Goal: Task Accomplishment & Management: Manage account settings

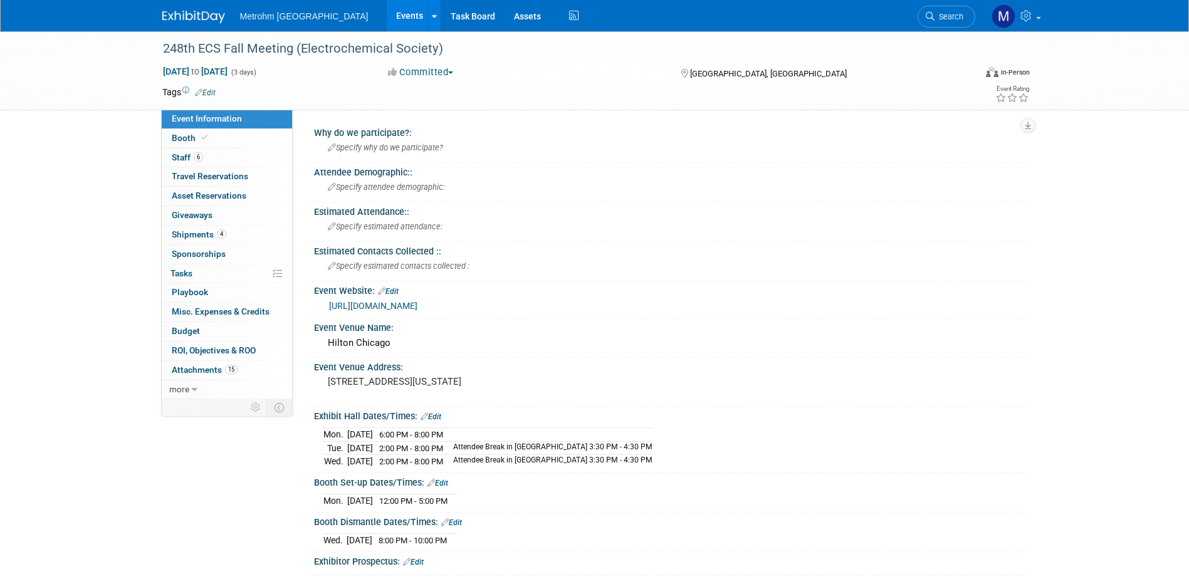
click at [185, 9] on link at bounding box center [201, 11] width 78 height 10
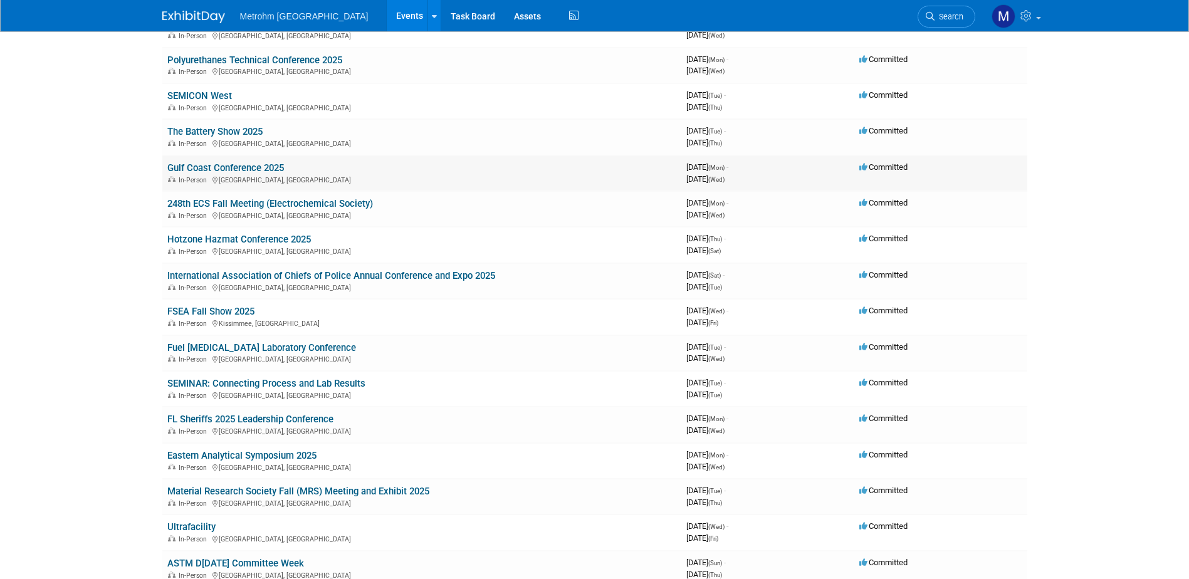
scroll to position [188, 0]
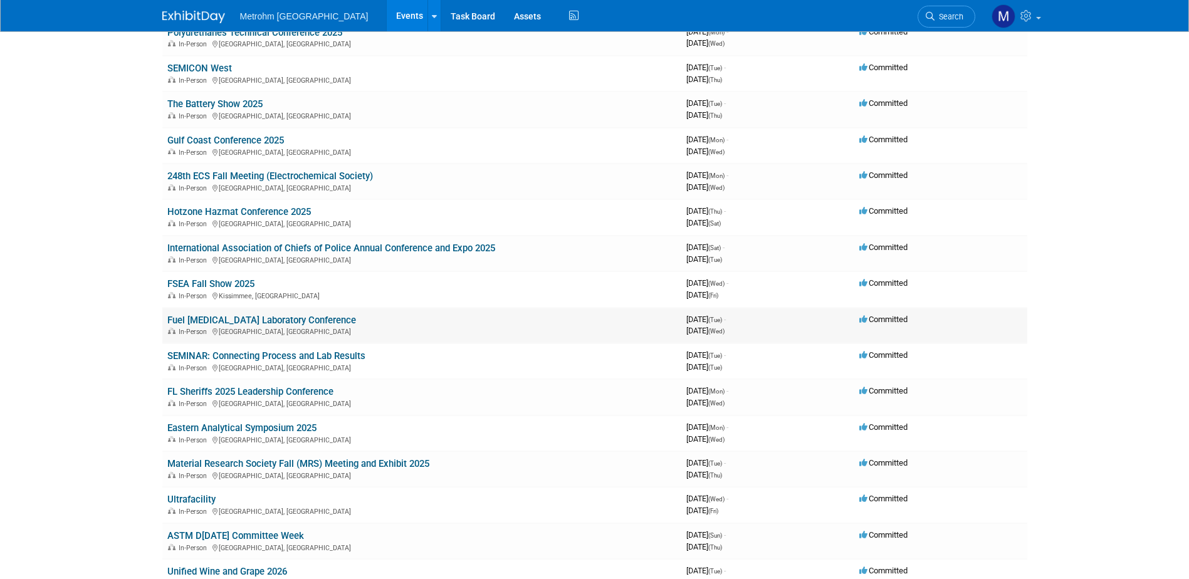
click at [208, 319] on link "Fuel Ethanol Laboratory Conference" at bounding box center [261, 320] width 189 height 11
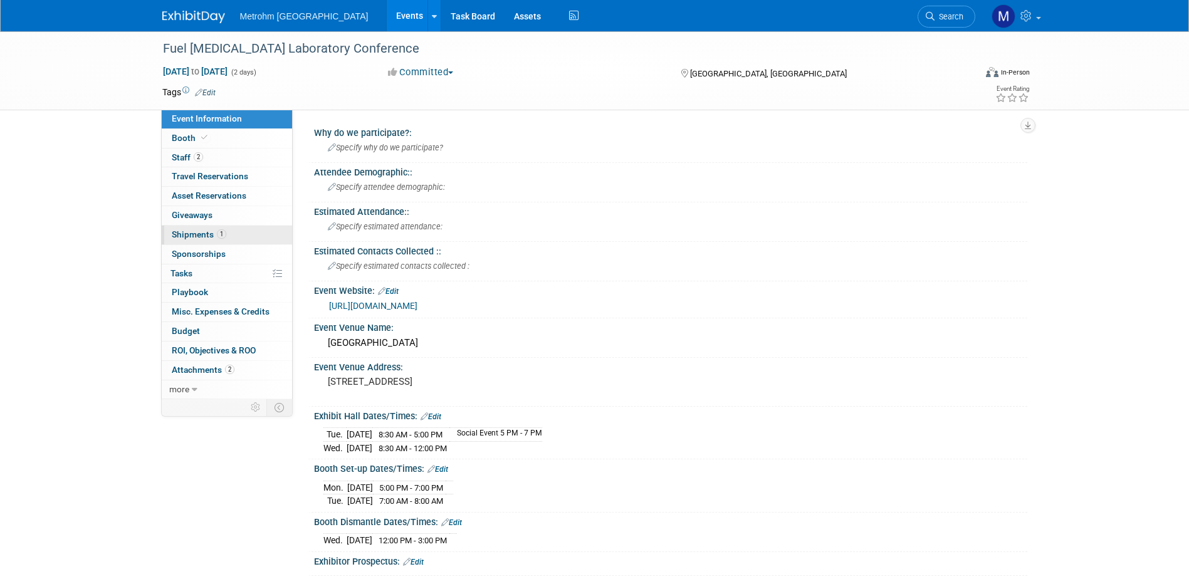
click at [225, 233] on span "1" at bounding box center [221, 233] width 9 height 9
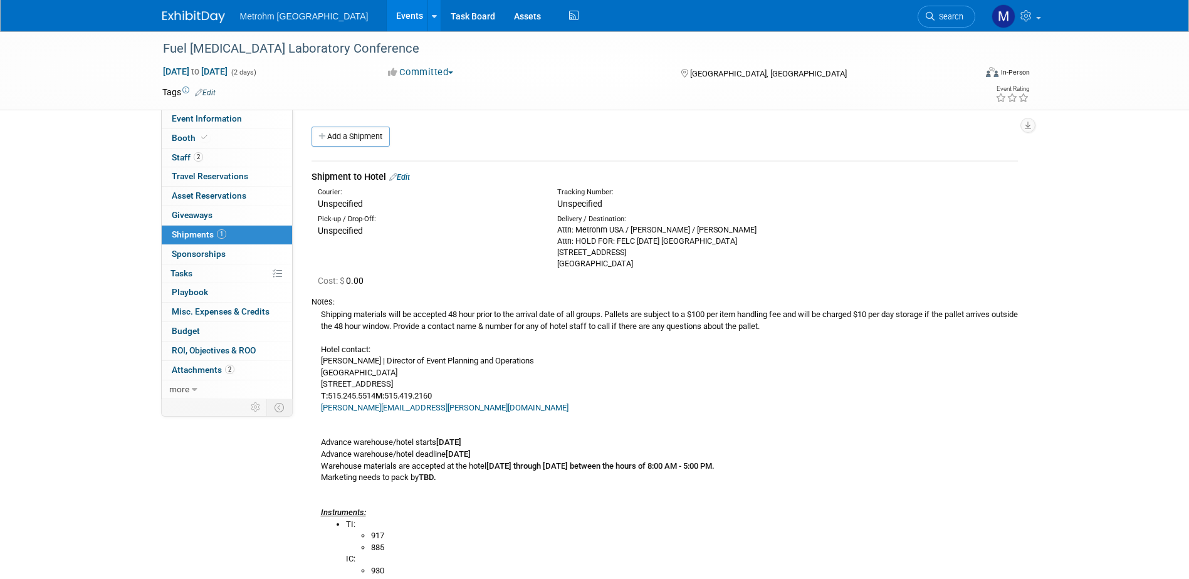
click at [409, 179] on link "Edit" at bounding box center [399, 176] width 21 height 9
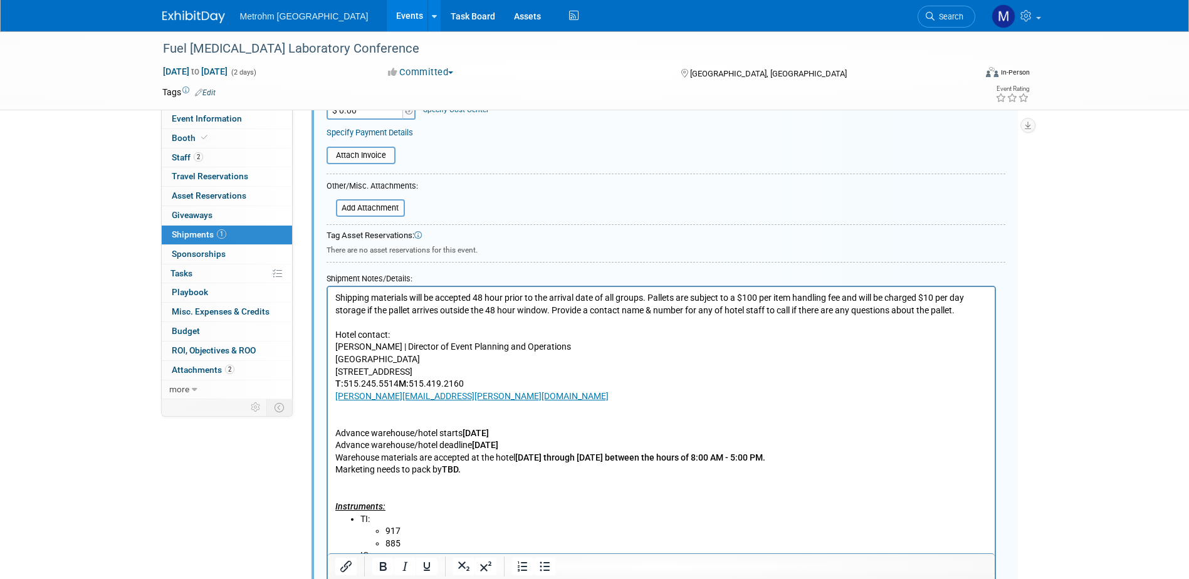
scroll to position [332, 0]
drag, startPoint x: 460, startPoint y: 469, endPoint x: 444, endPoint y: 468, distance: 15.1
click at [444, 468] on b "TBD." at bounding box center [450, 469] width 19 height 10
click at [414, 476] on p "Shipping materials will be accepted 48 hour prior to the arrival date of all gr…" at bounding box center [661, 402] width 653 height 221
drag, startPoint x: 457, startPoint y: 470, endPoint x: 444, endPoint y: 470, distance: 13.2
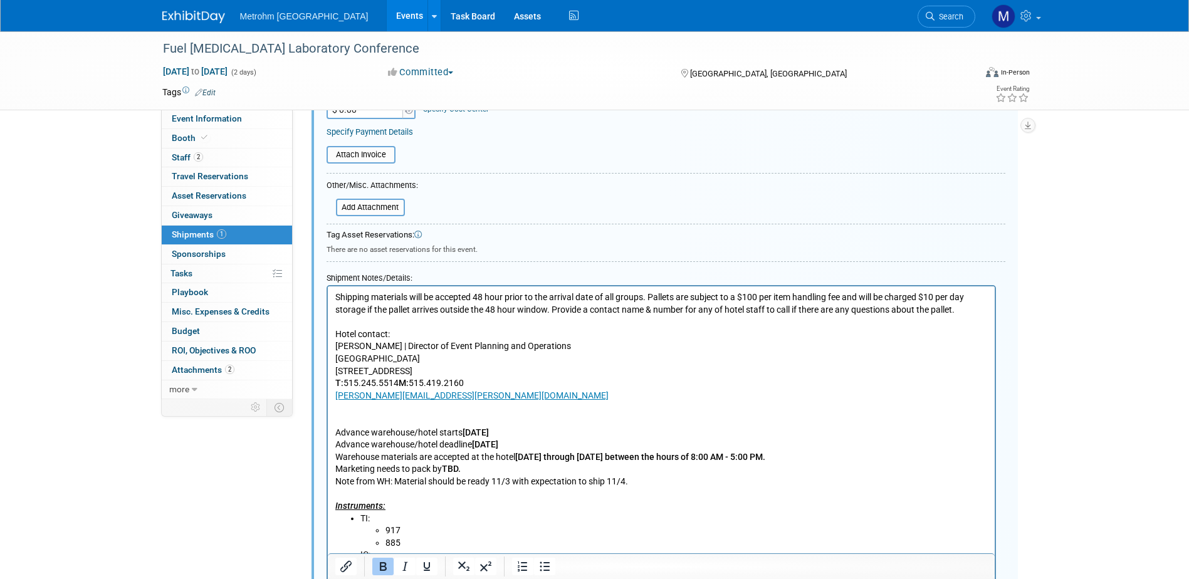
click at [444, 470] on b "TBD." at bounding box center [450, 469] width 19 height 10
drag, startPoint x: 458, startPoint y: 469, endPoint x: 444, endPoint y: 468, distance: 14.5
click at [444, 468] on b "TBD." at bounding box center [450, 469] width 19 height 10
click at [669, 471] on p "Shipping materials will be accepted 48 hour prior to the arrival date of all gr…" at bounding box center [661, 402] width 653 height 221
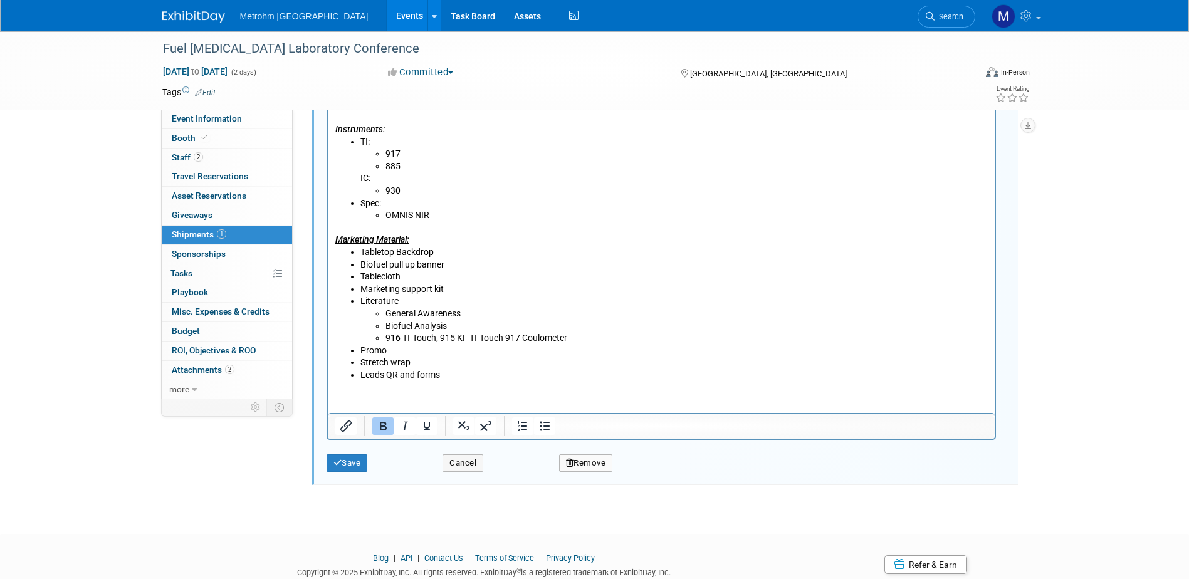
scroll to position [752, 0]
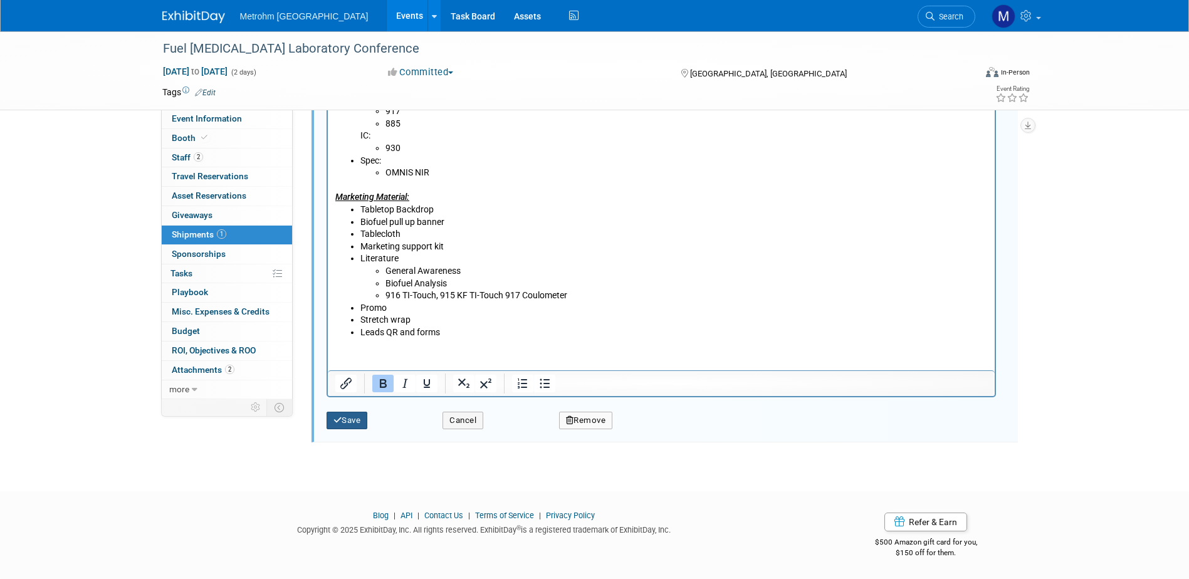
click at [342, 419] on button "Save" at bounding box center [347, 421] width 41 height 18
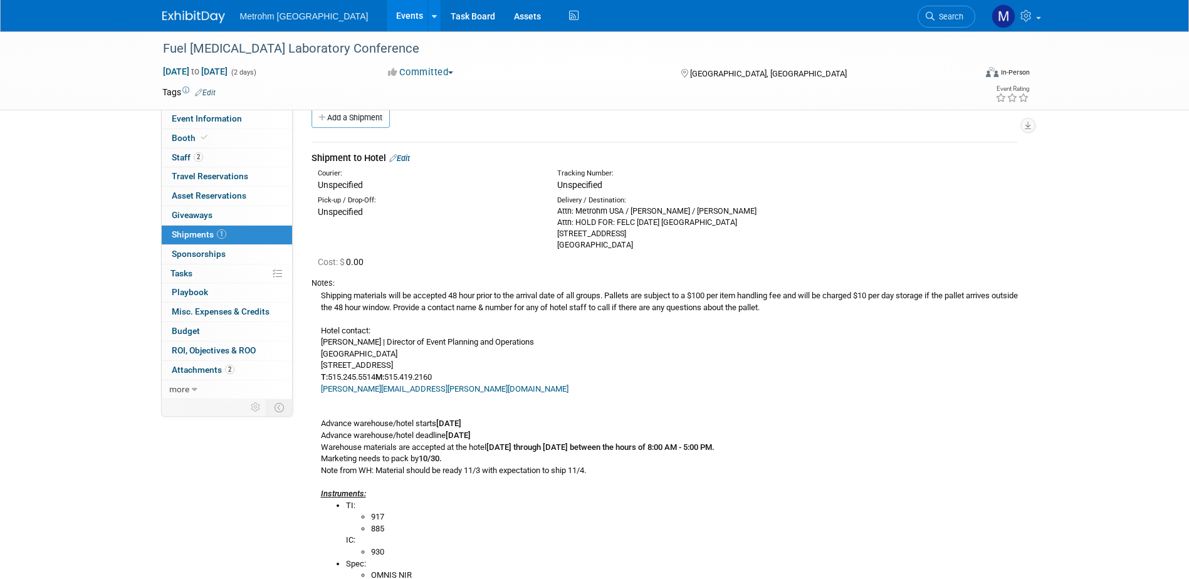
scroll to position [0, 0]
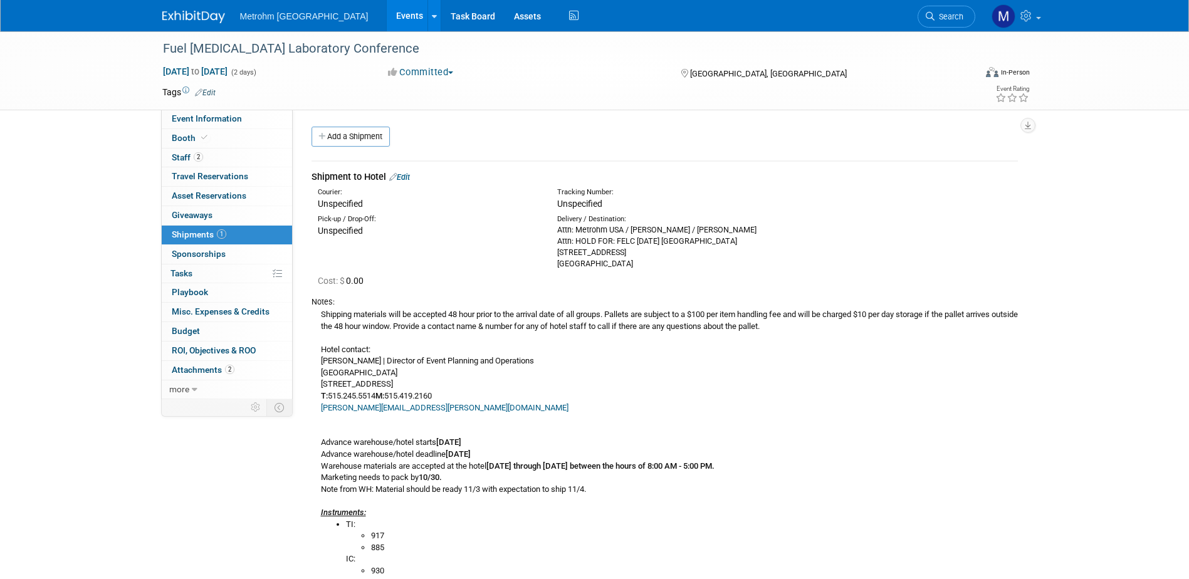
click at [189, 14] on img at bounding box center [193, 17] width 63 height 13
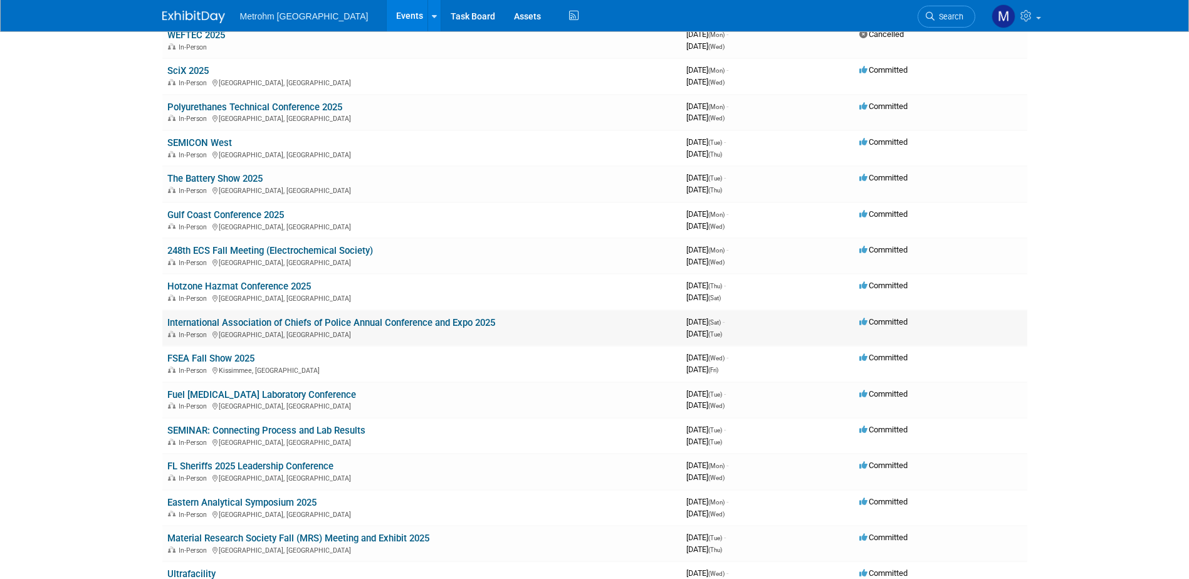
scroll to position [125, 0]
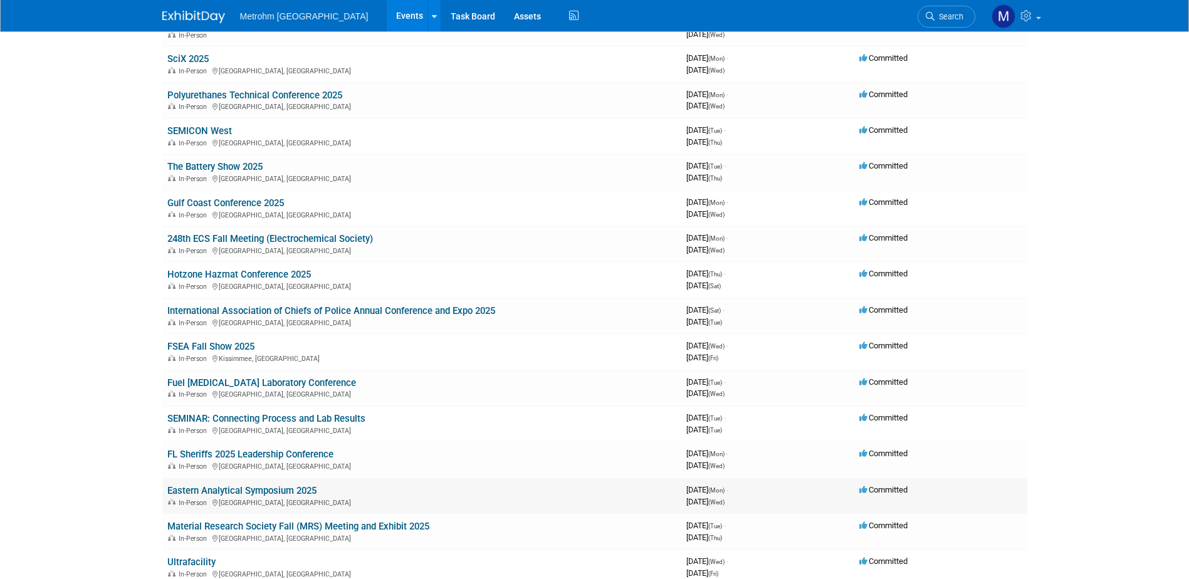
click at [208, 492] on link "Eastern Analytical Symposium 2025" at bounding box center [241, 490] width 149 height 11
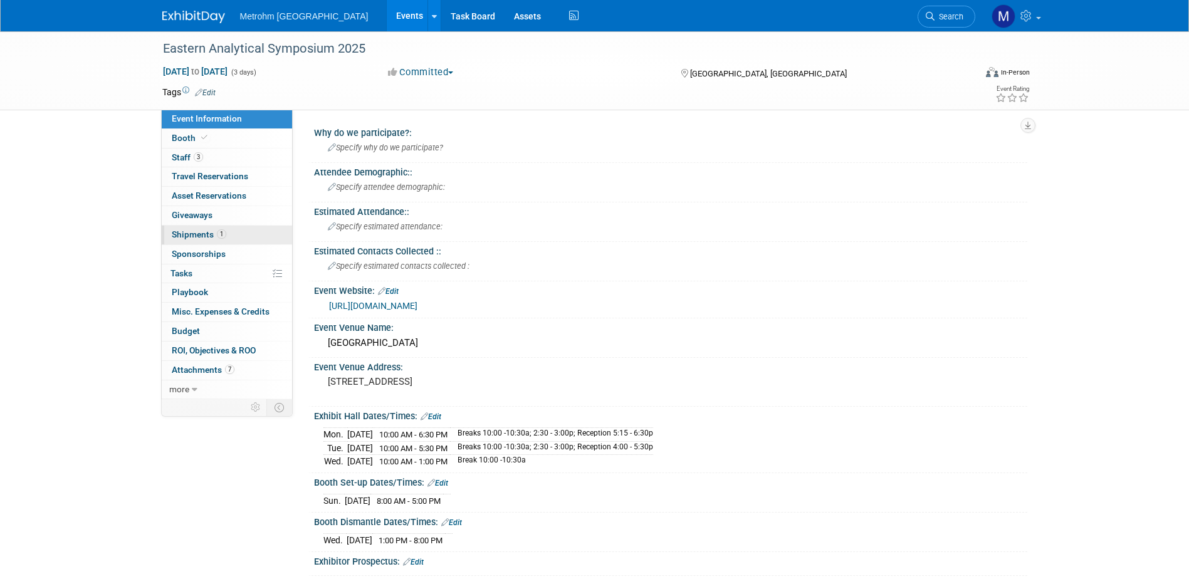
click at [176, 233] on span "Shipments 1" at bounding box center [199, 234] width 55 height 10
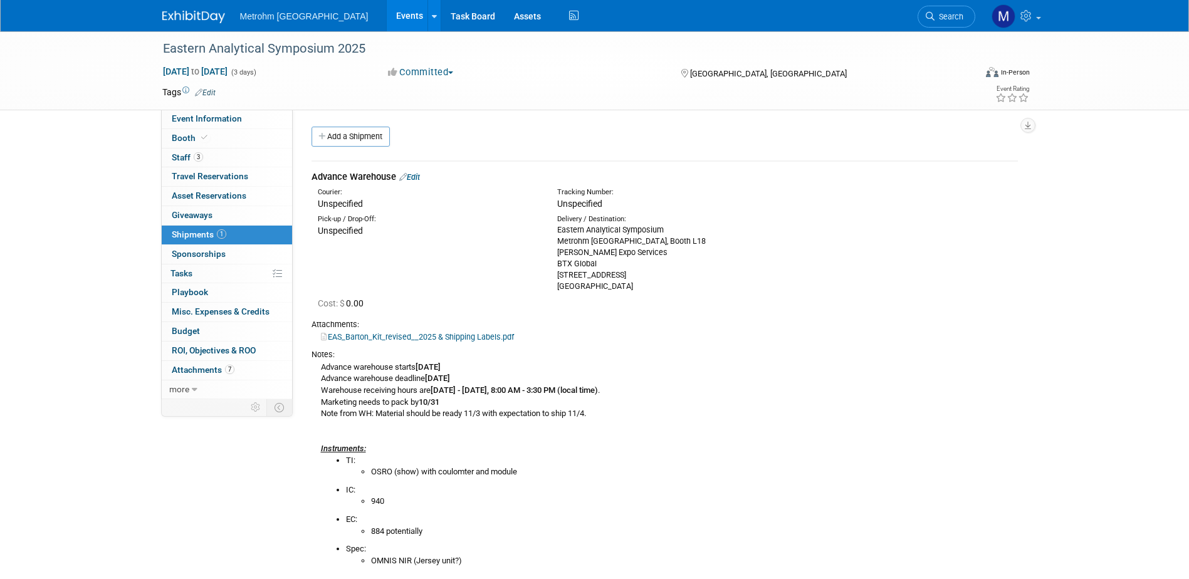
click at [412, 177] on link "Edit" at bounding box center [409, 176] width 21 height 9
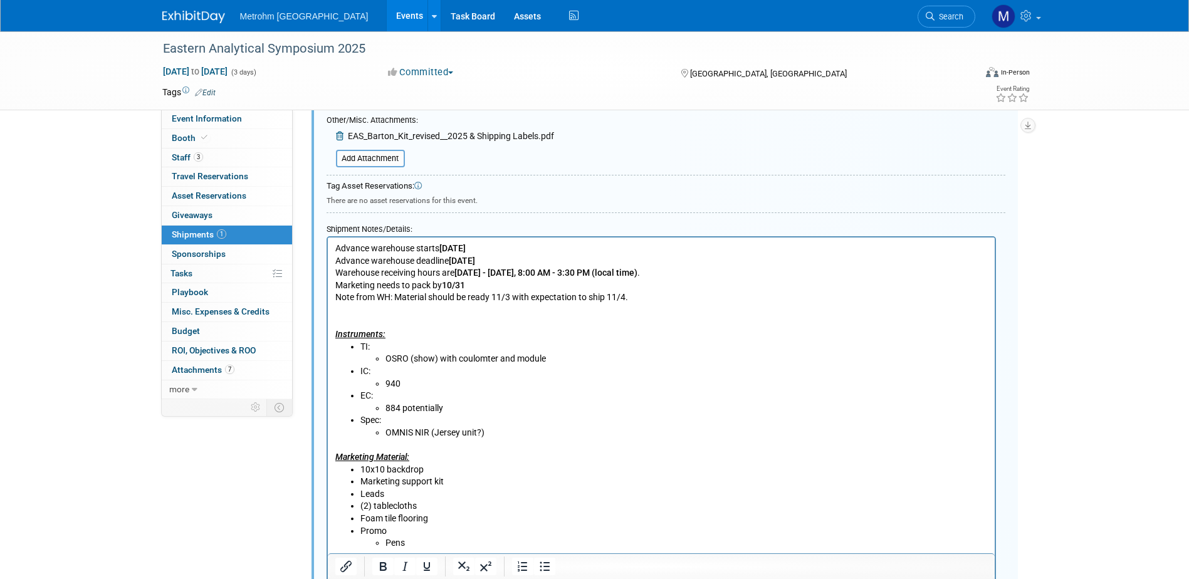
scroll to position [395, 0]
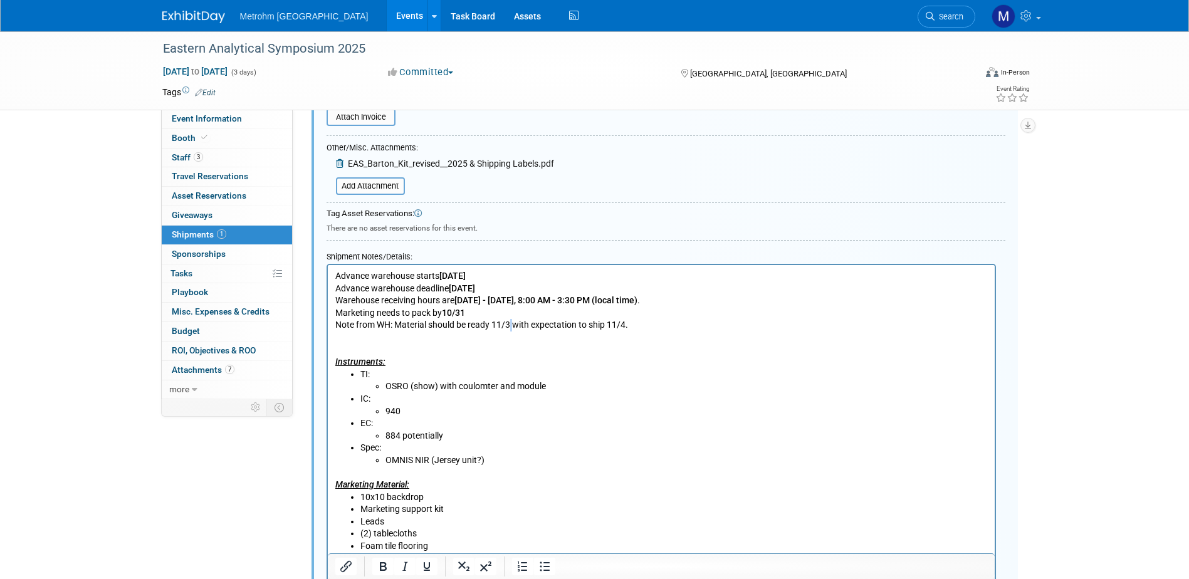
click at [512, 323] on p "Advance warehouse starts October 28, 2025 Advance warehouse deadline November 1…" at bounding box center [661, 319] width 653 height 98
click at [510, 325] on p "Advance warehouse starts October 28, 2025 Advance warehouse deadline November 1…" at bounding box center [661, 319] width 653 height 98
click at [628, 322] on p "Advance warehouse starts October 28, 2025 Advance warehouse deadline November 1…" at bounding box center [661, 319] width 653 height 98
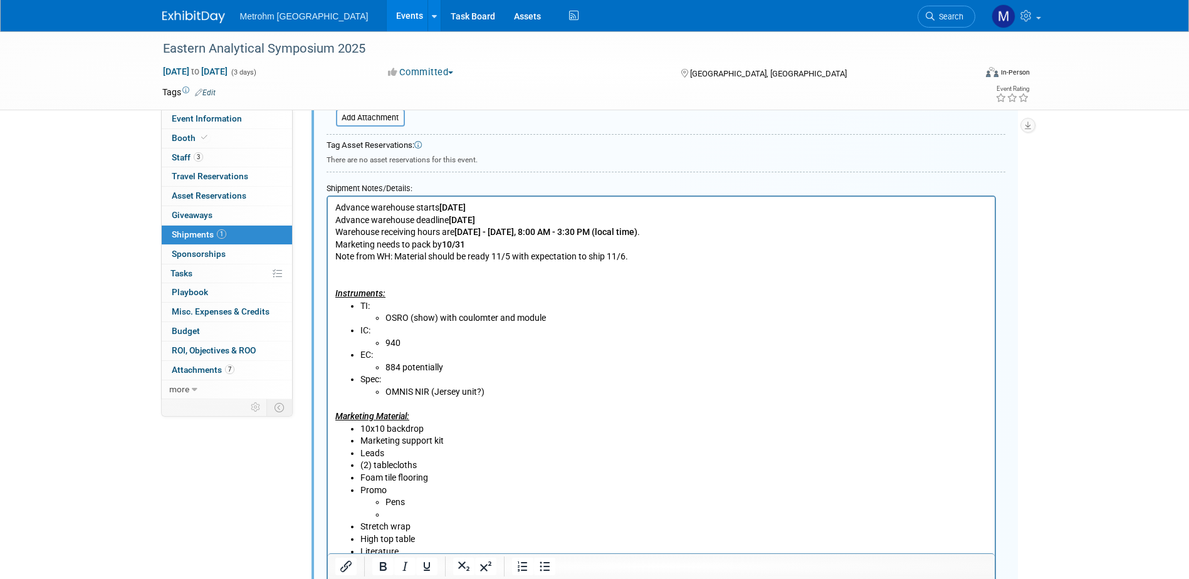
scroll to position [458, 0]
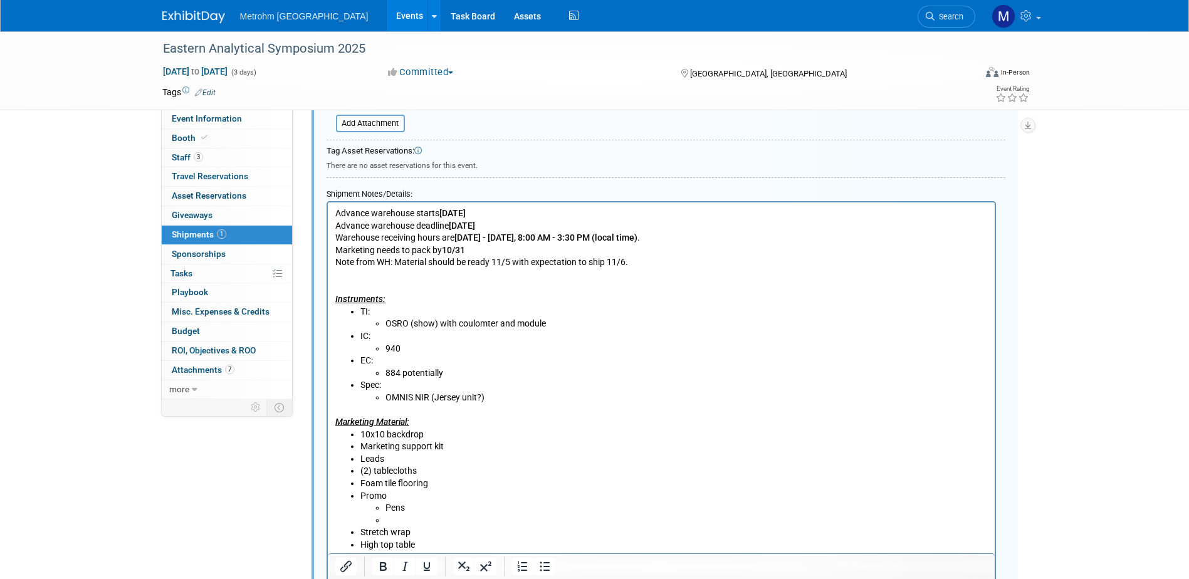
click at [460, 260] on p "Advance warehouse starts October 28, 2025 Advance warehouse deadline November 1…" at bounding box center [661, 257] width 653 height 98
drag, startPoint x: 465, startPoint y: 251, endPoint x: 444, endPoint y: 250, distance: 20.8
click at [444, 250] on b "10/31" at bounding box center [452, 250] width 23 height 10
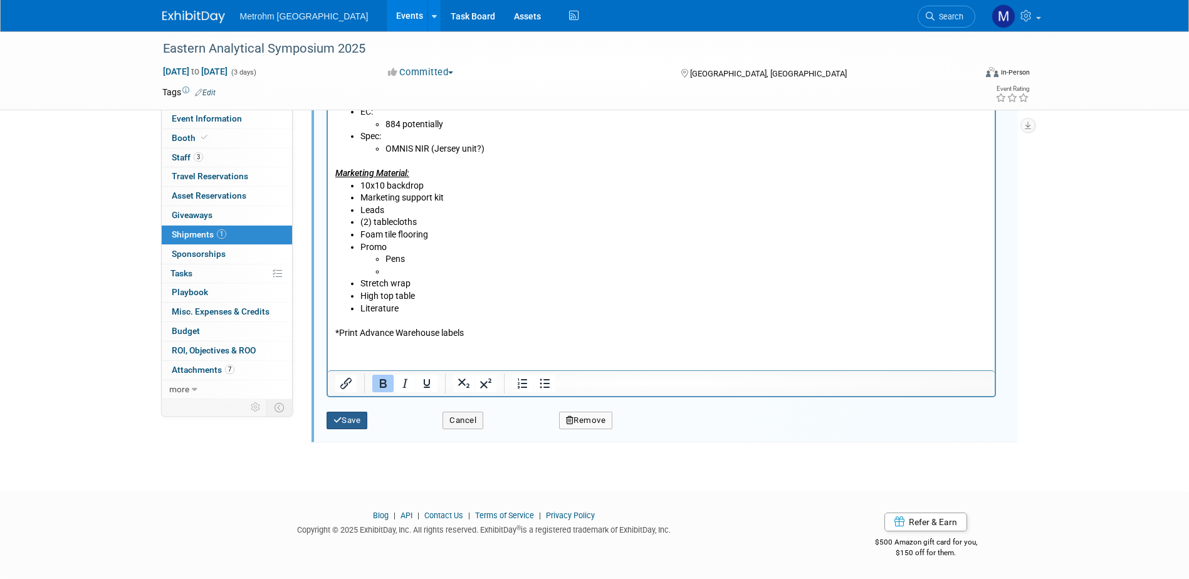
click at [339, 419] on icon "submit" at bounding box center [338, 420] width 9 height 8
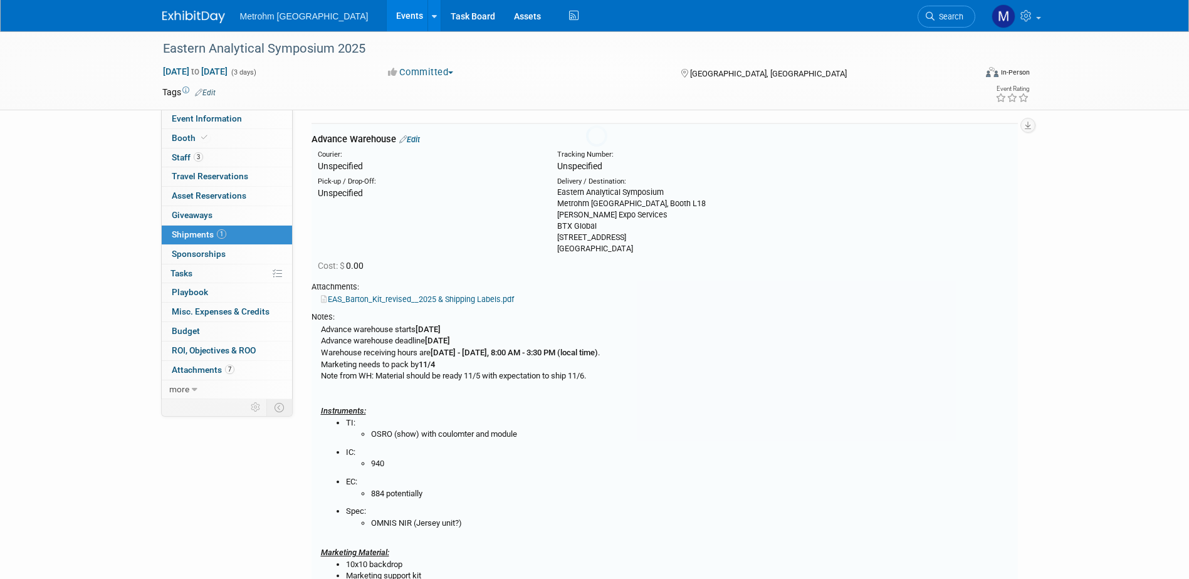
scroll to position [19, 0]
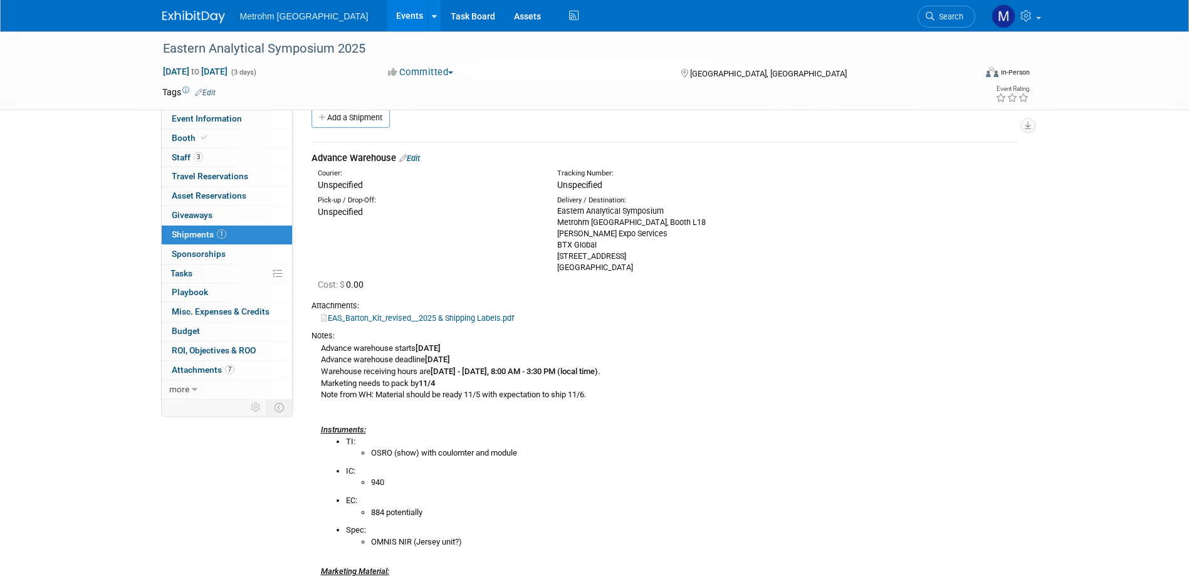
click at [184, 16] on img at bounding box center [193, 17] width 63 height 13
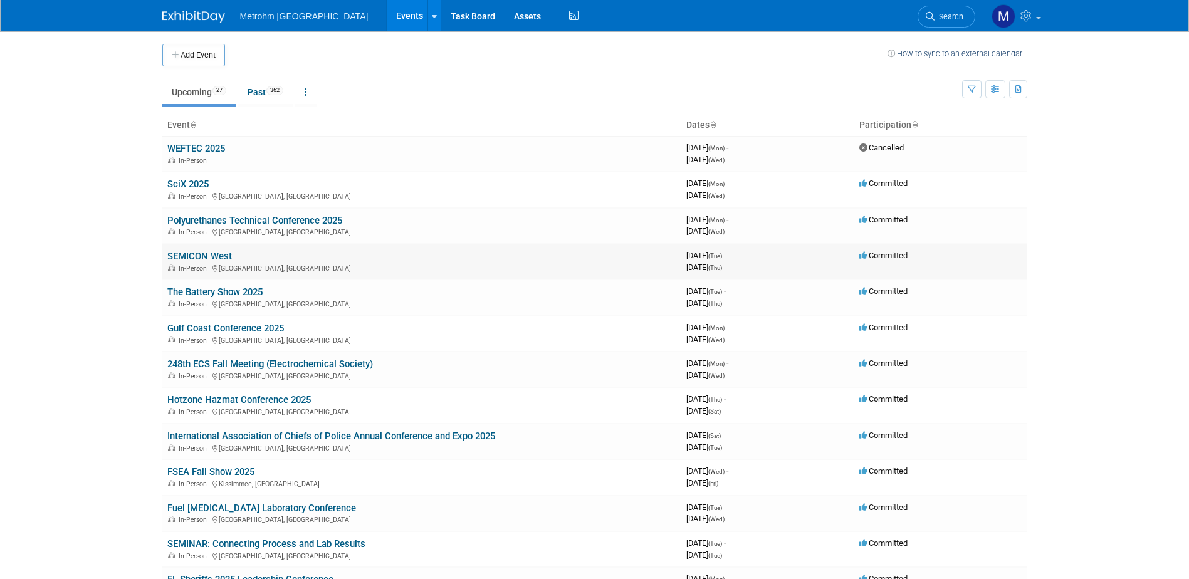
click at [219, 250] on td "SEMICON West In-Person [GEOGRAPHIC_DATA], [GEOGRAPHIC_DATA]" at bounding box center [421, 262] width 519 height 36
click at [221, 255] on link "SEMICON West" at bounding box center [199, 256] width 65 height 11
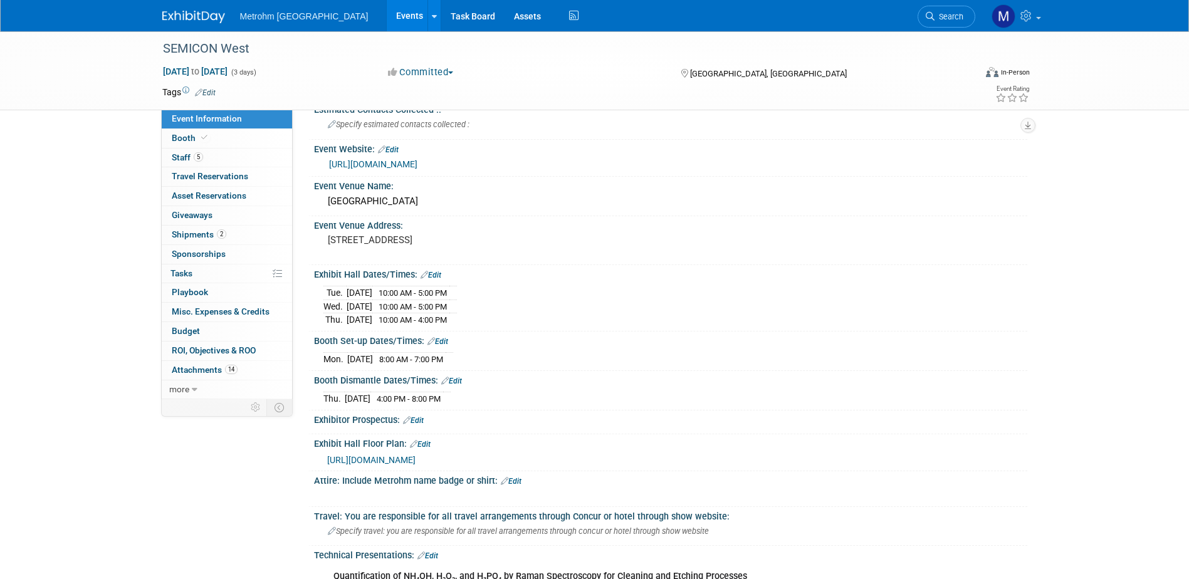
scroll to position [188, 0]
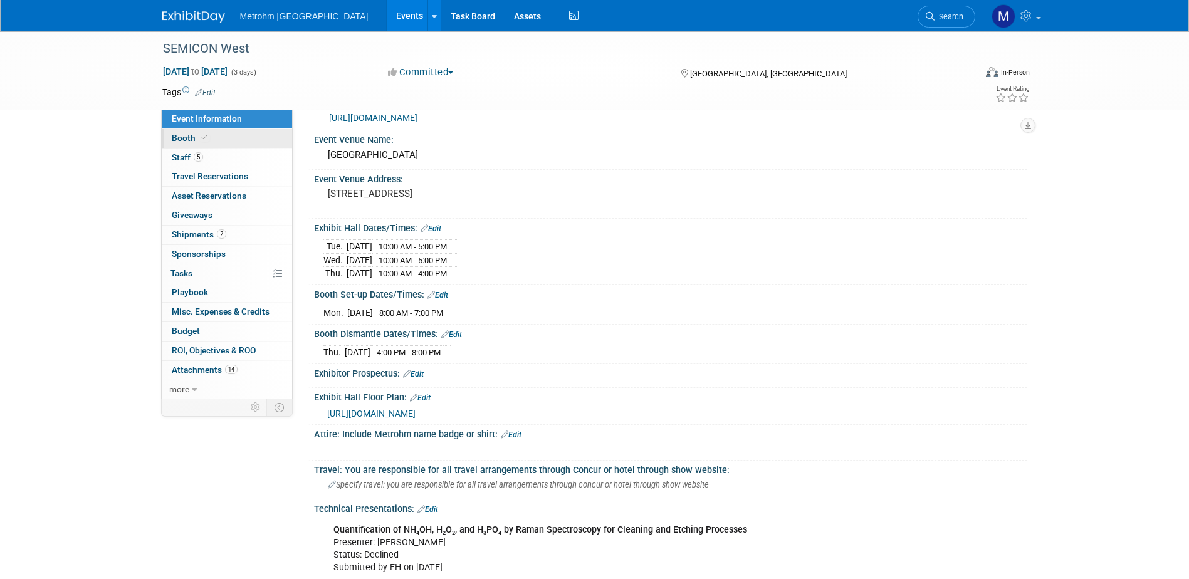
click at [202, 142] on span at bounding box center [204, 137] width 11 height 9
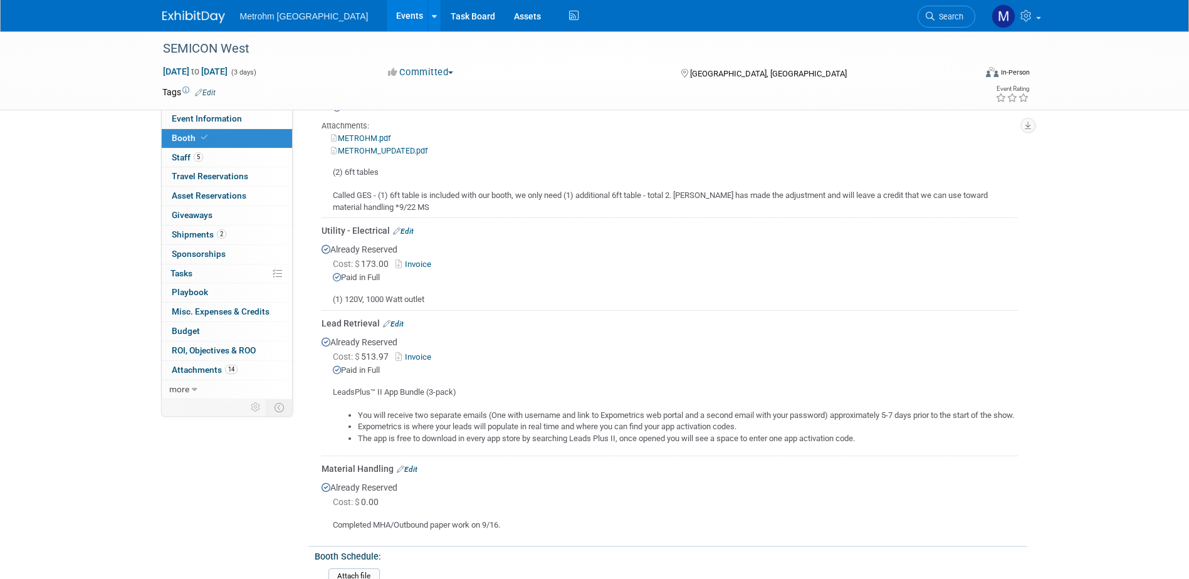
scroll to position [376, 0]
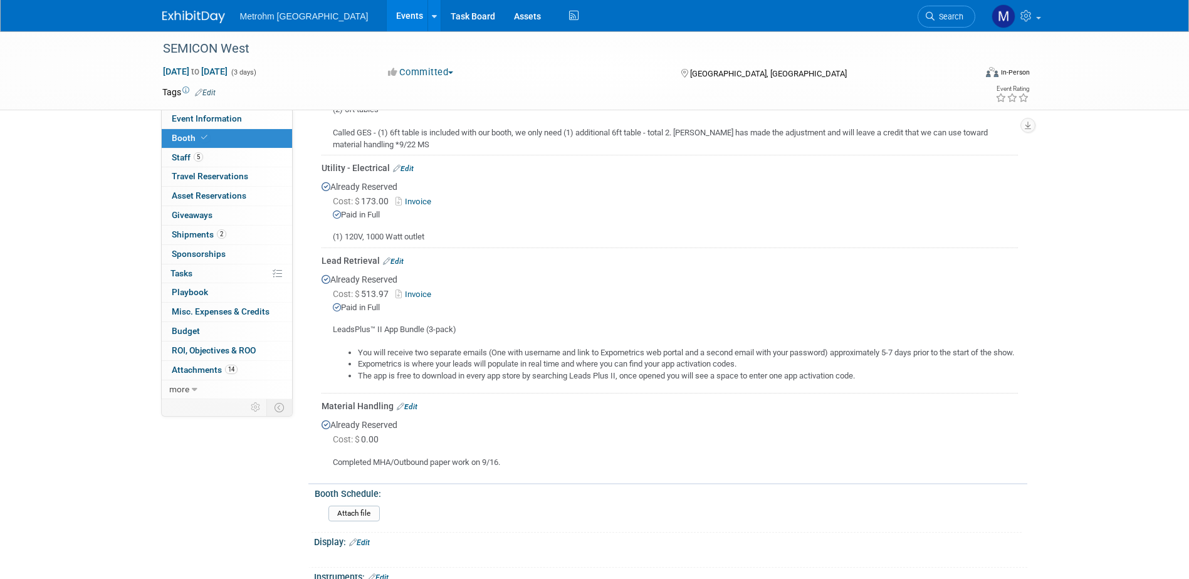
click at [398, 260] on link "Edit" at bounding box center [393, 261] width 21 height 9
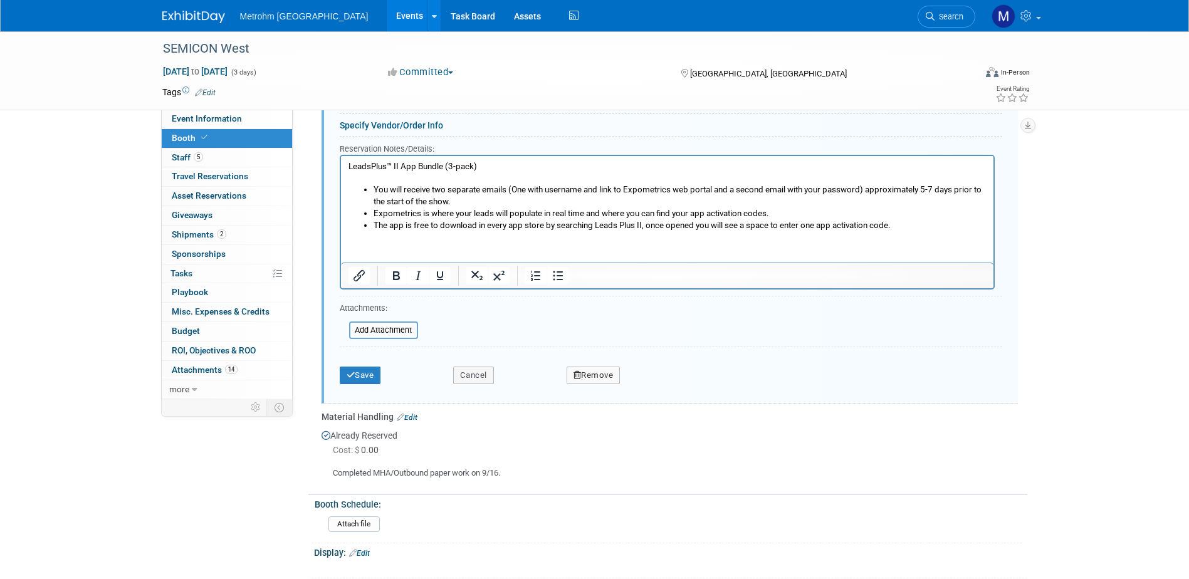
scroll to position [730, 0]
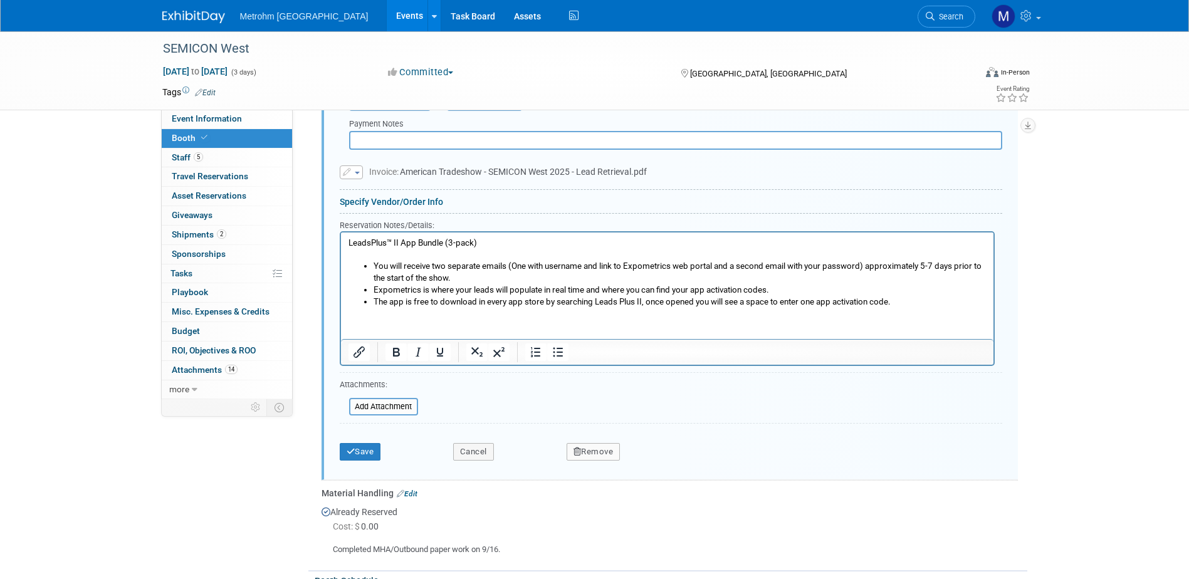
click at [901, 303] on li "The app is free to download in every app store by searching Leads Plus II, once…" at bounding box center [679, 302] width 613 height 12
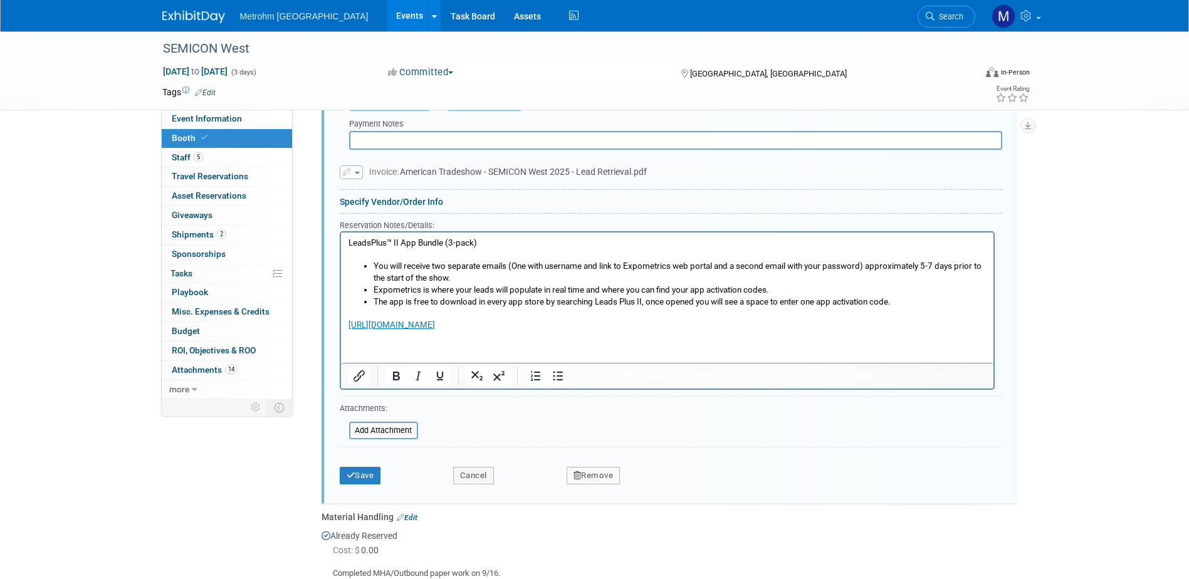
click at [548, 331] on html "LeadsPlus™ II App Bundle (3-pack) You will receive two separate emails (One wit…" at bounding box center [666, 281] width 653 height 99
click at [541, 330] on p "https://expometrics.american-tradeshow.com/﻿" at bounding box center [667, 325] width 638 height 12
click at [545, 328] on p "https://expometrics.american-tradeshow.com/﻿" at bounding box center [667, 325] width 638 height 12
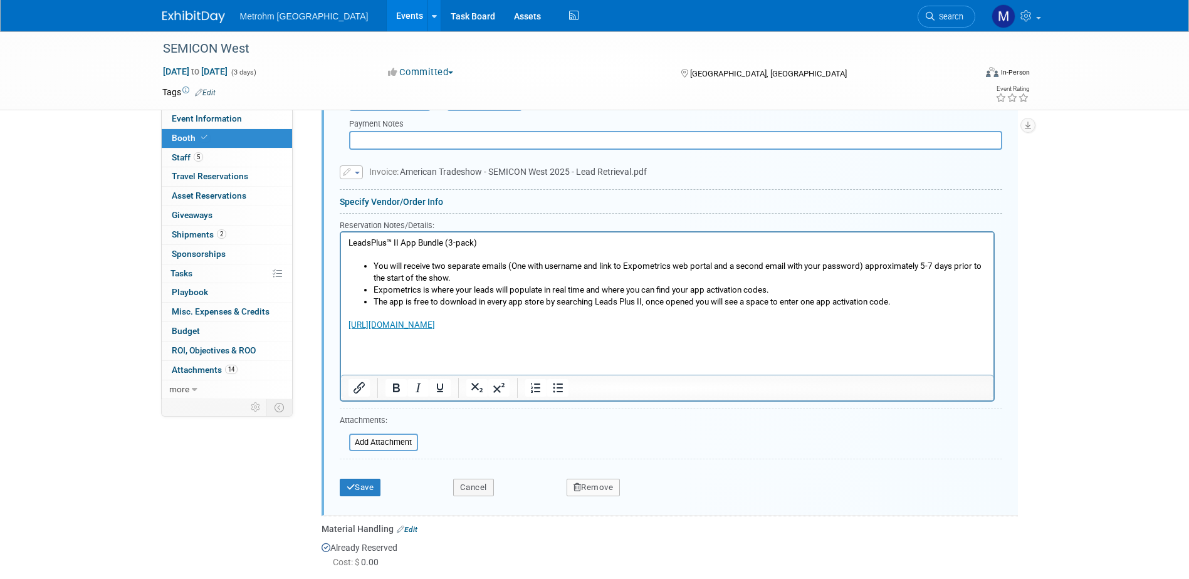
paste body "Rich Text Area. Press ALT-0 for help."
click at [399, 340] on p "User Name = MET284321" at bounding box center [667, 337] width 638 height 12
click at [458, 343] on html "LeadsPlus™ II App Bundle (3-pack) You will receive two separate emails (One wit…" at bounding box center [666, 287] width 653 height 111
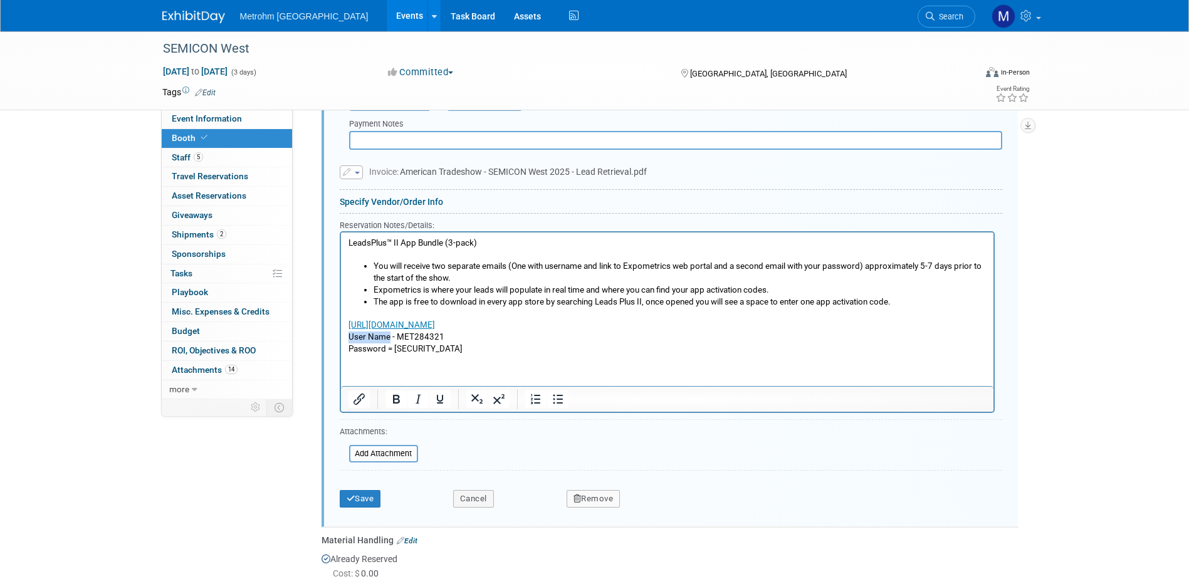
drag, startPoint x: 389, startPoint y: 337, endPoint x: 345, endPoint y: 339, distance: 44.5
click at [345, 339] on html "LeadsPlus™ II App Bundle (3-pack) You will receive two separate emails (One wit…" at bounding box center [666, 293] width 653 height 122
drag, startPoint x: 394, startPoint y: 346, endPoint x: 336, endPoint y: 349, distance: 57.8
click at [340, 349] on html "LeadsPlus™ II App Bundle (3-pack) You will receive two separate emails (One wit…" at bounding box center [666, 293] width 653 height 122
click at [362, 499] on button "Save" at bounding box center [360, 499] width 41 height 18
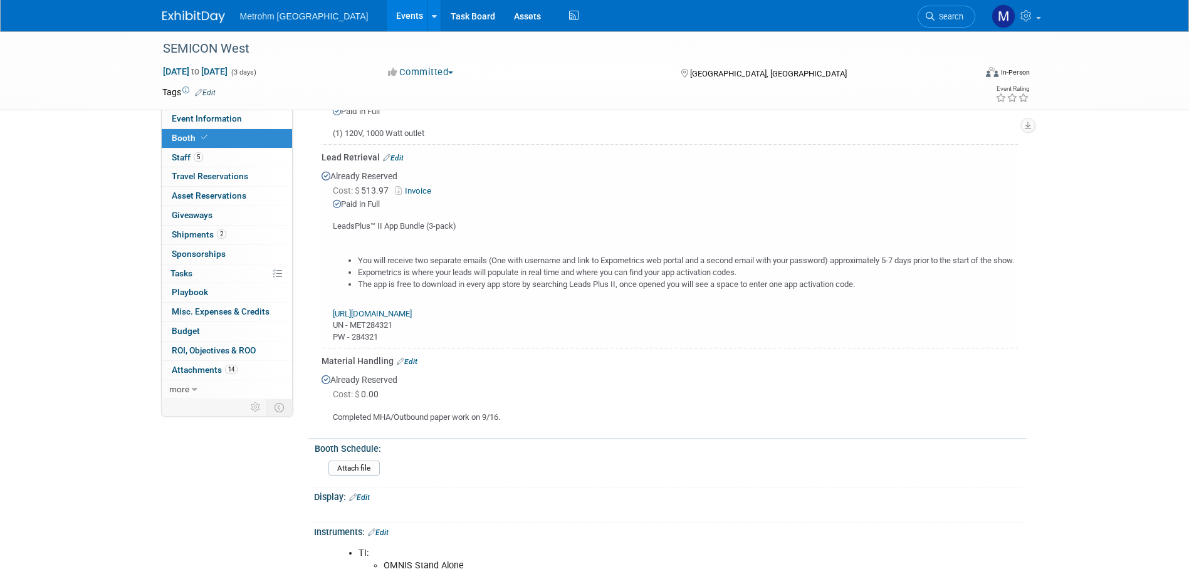
scroll to position [417, 0]
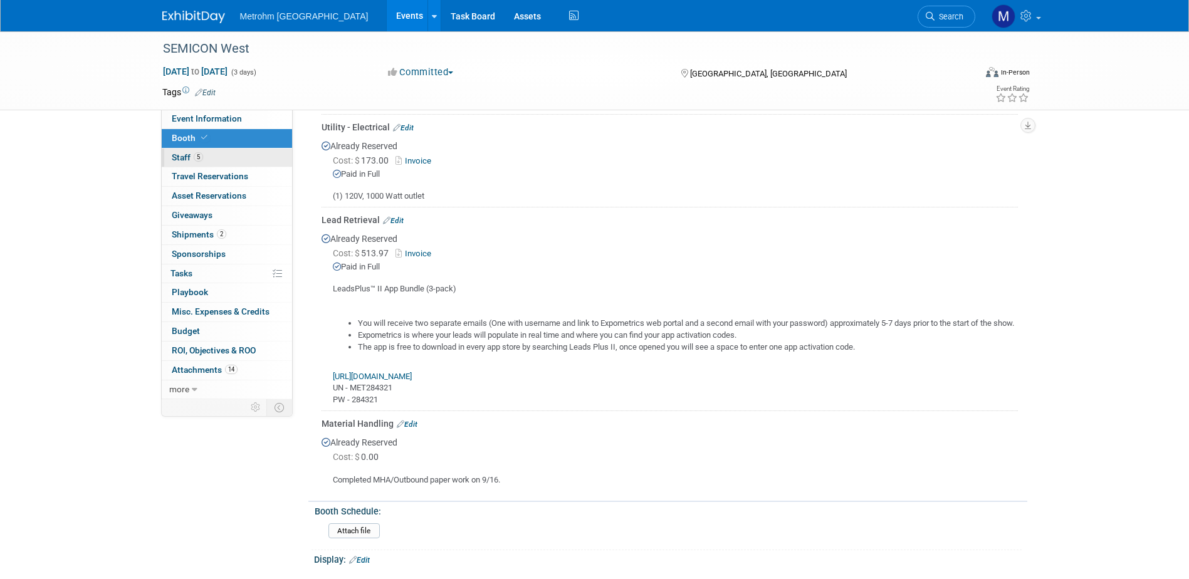
click at [204, 152] on link "5 Staff 5" at bounding box center [227, 158] width 130 height 19
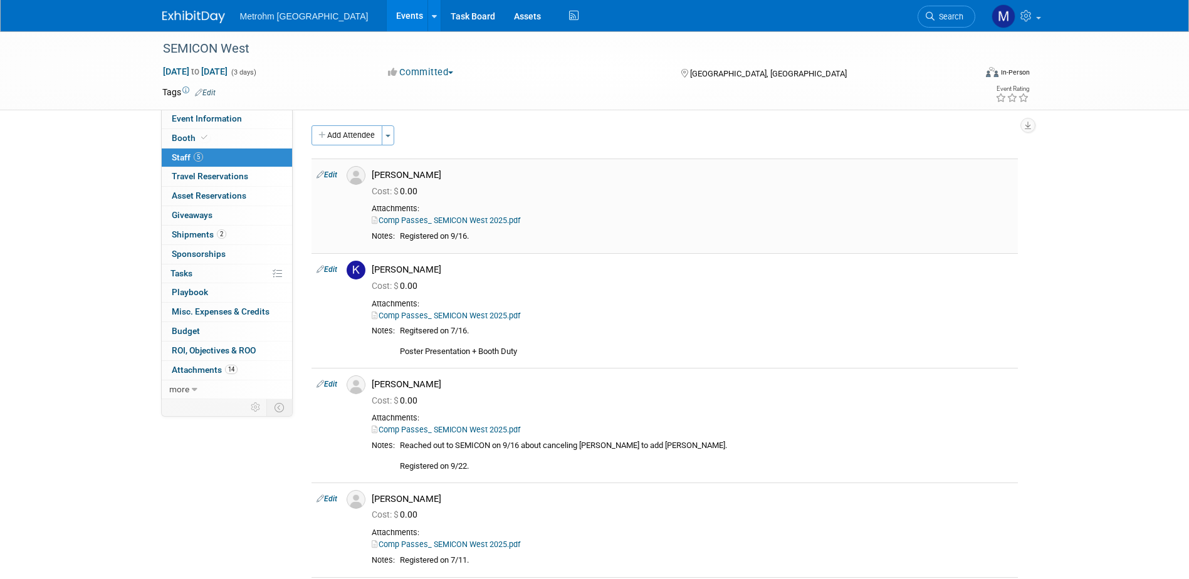
scroll to position [0, 0]
click at [238, 138] on link "Booth" at bounding box center [227, 138] width 130 height 19
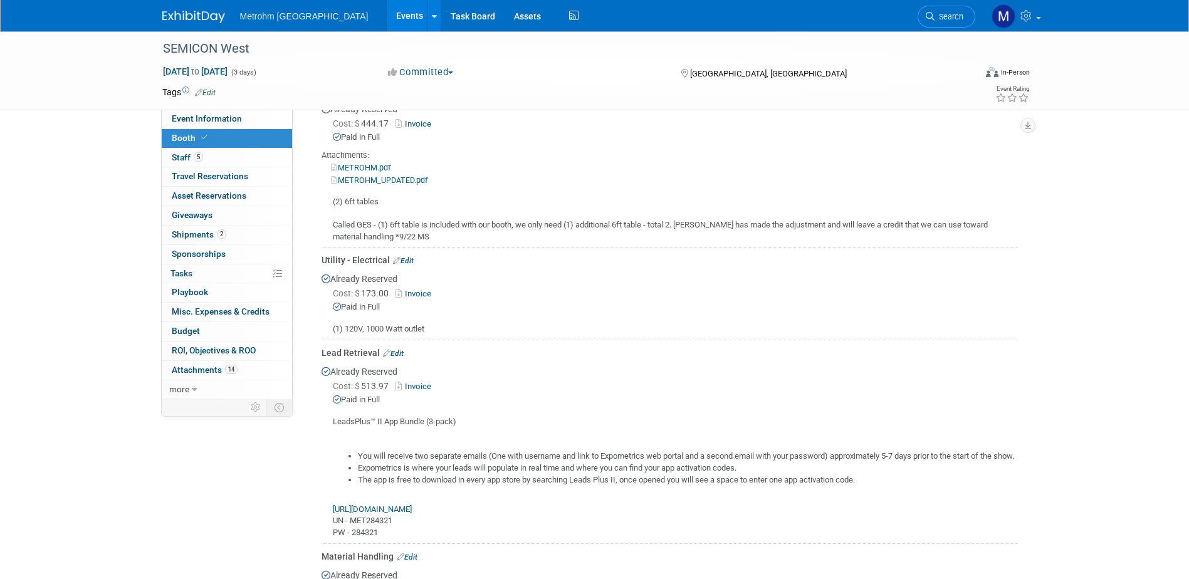
scroll to position [313, 0]
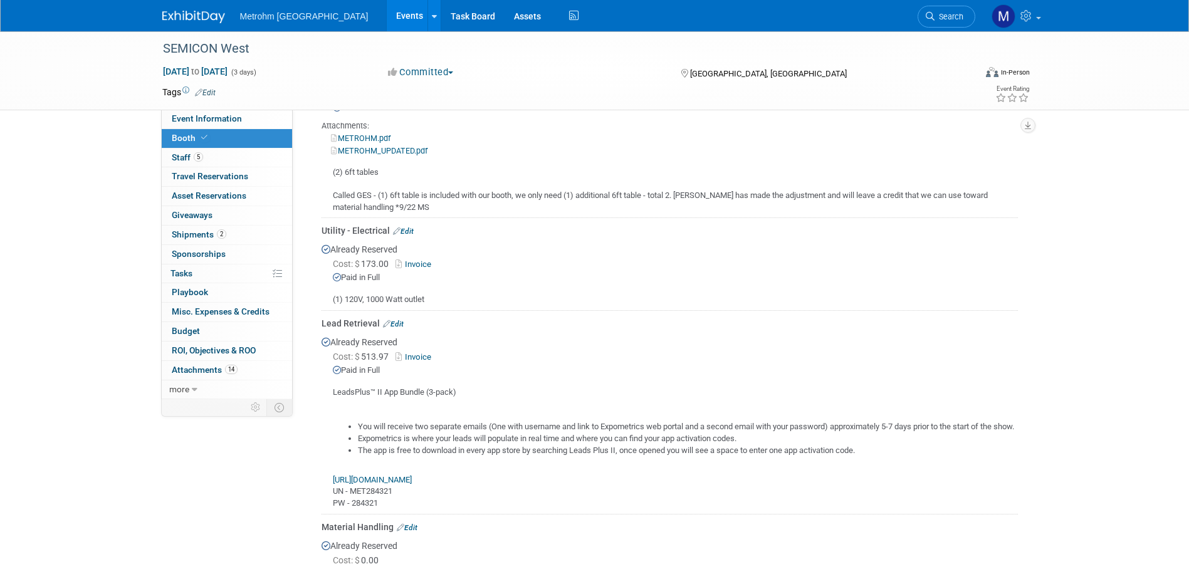
click at [399, 322] on link "Edit" at bounding box center [393, 324] width 21 height 9
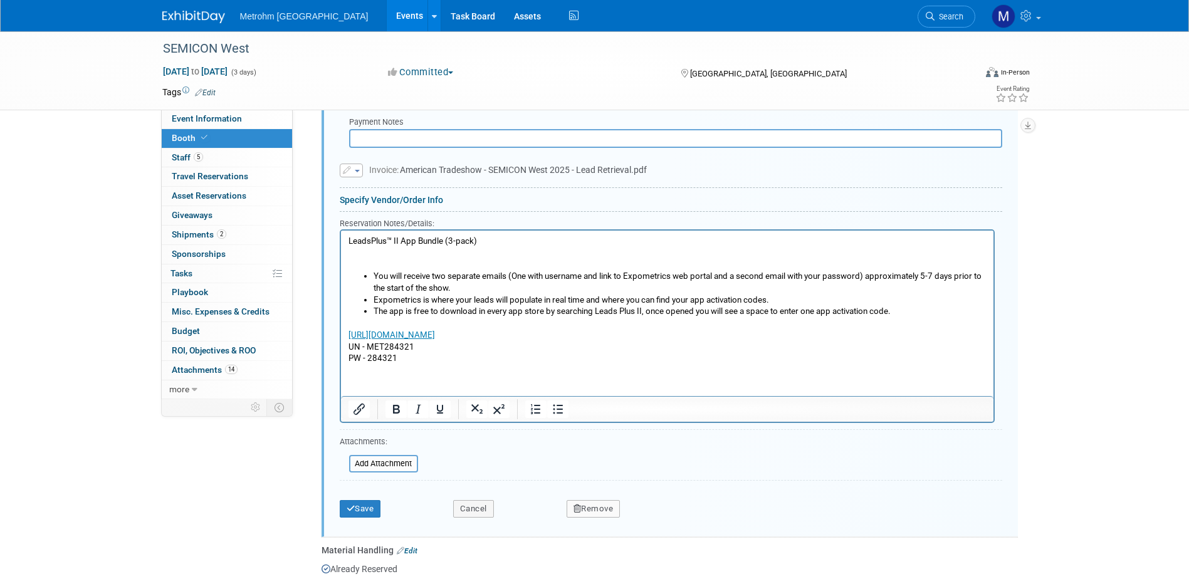
scroll to position [793, 0]
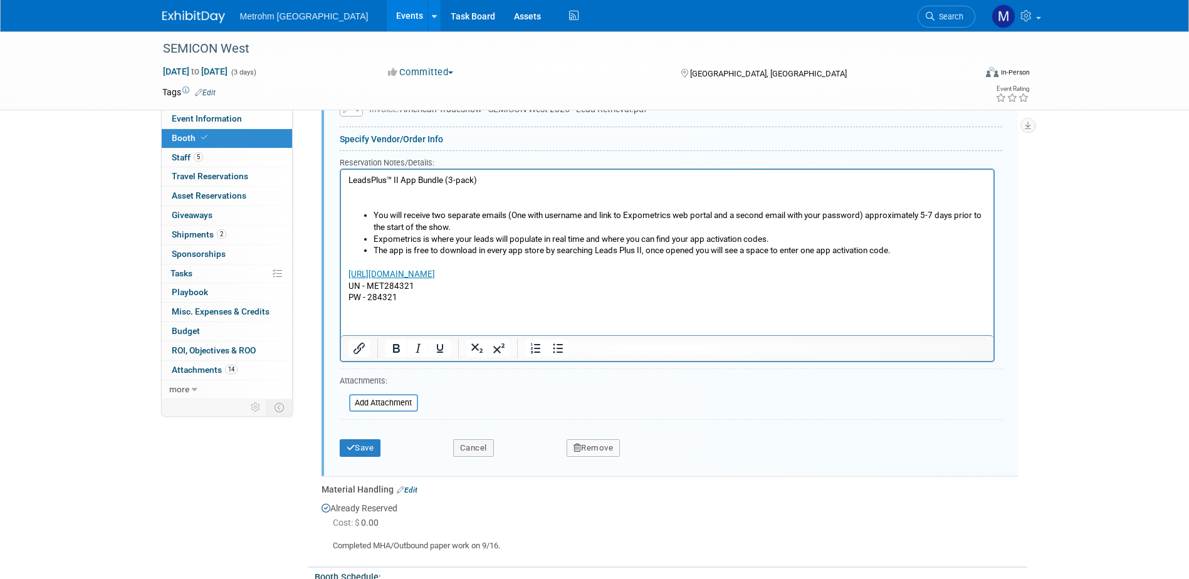
click at [410, 301] on p "https://expometrics.american-tradeshow.com/ UN - MET284321 PW - 284321" at bounding box center [667, 279] width 638 height 47
click at [438, 204] on p "LeadsPlus™ II App Bundle (3-pack)" at bounding box center [667, 191] width 638 height 35
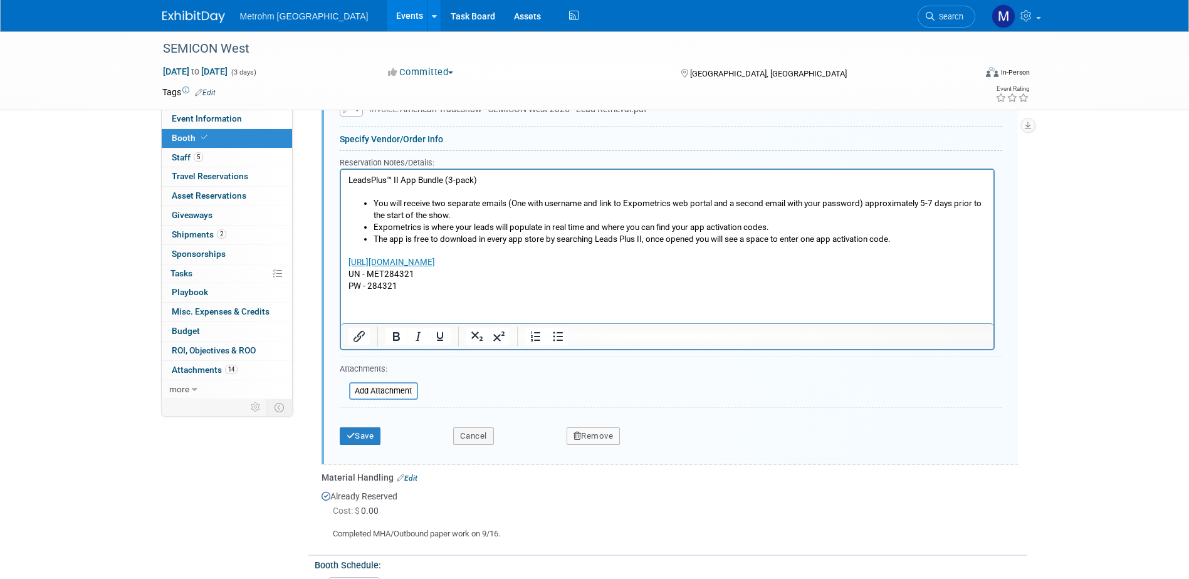
click at [419, 286] on p "https://expometrics.american-tradeshow.com/ UN - MET284321 PW - 284321" at bounding box center [667, 267] width 638 height 47
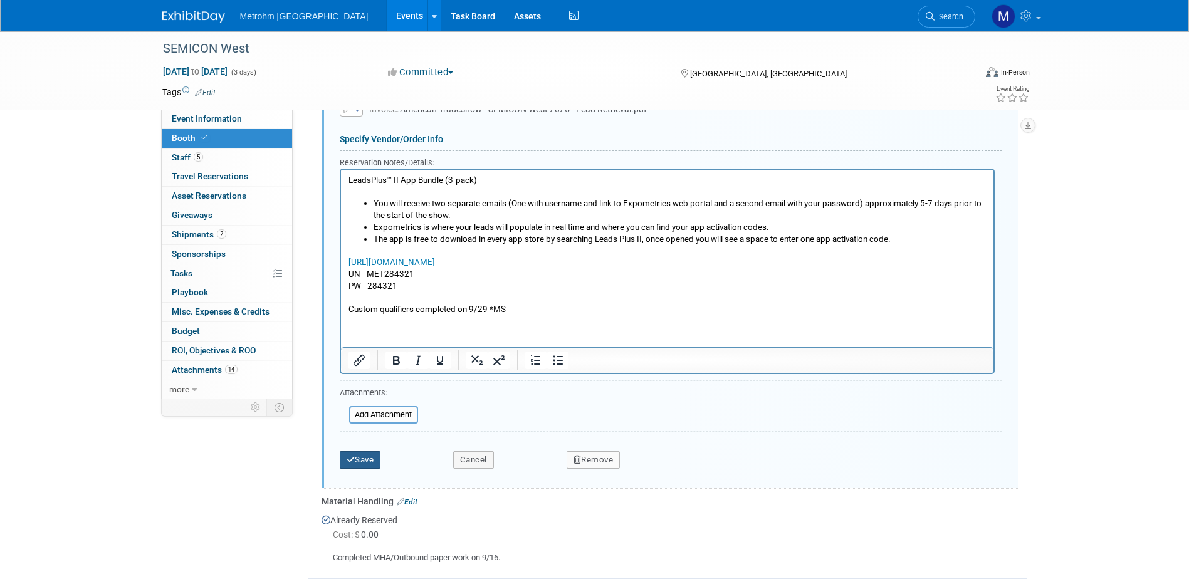
click at [358, 456] on button "Save" at bounding box center [360, 460] width 41 height 18
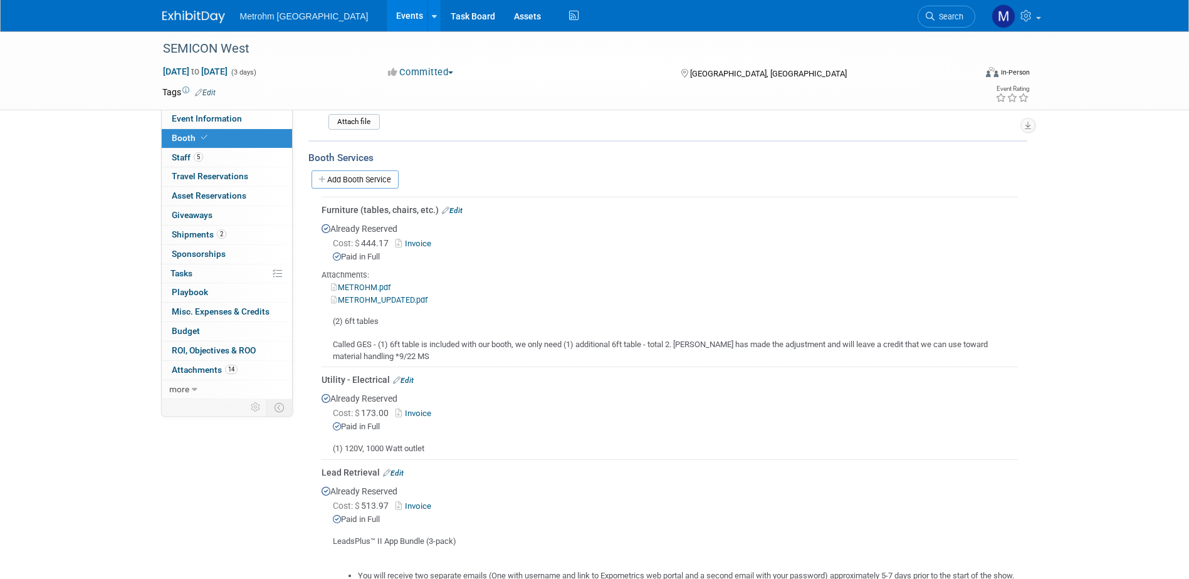
scroll to position [41, 0]
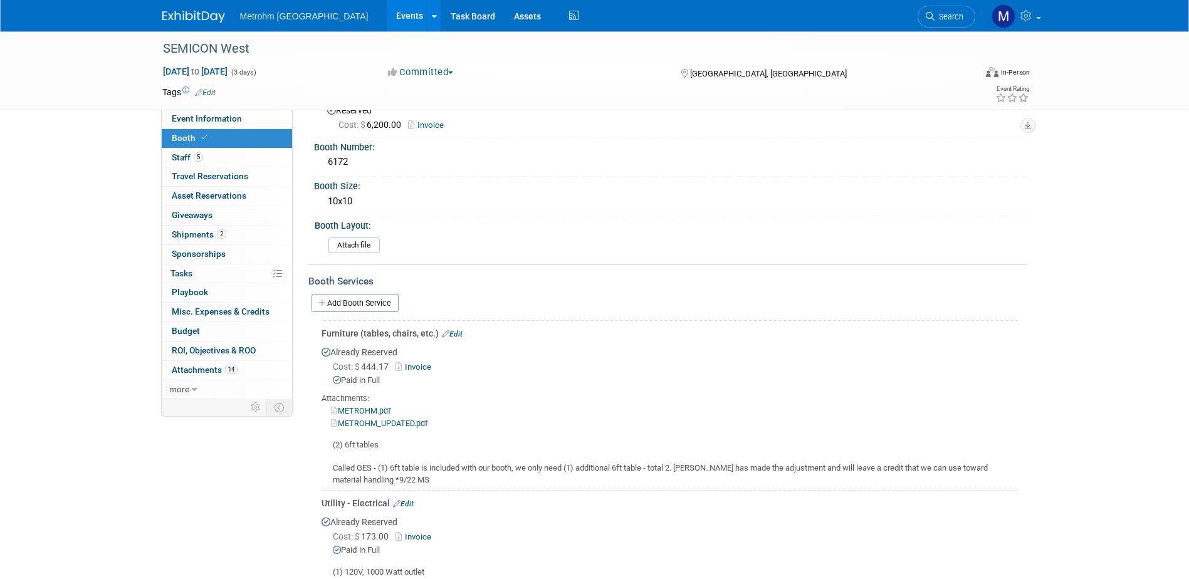
click at [174, 16] on img at bounding box center [193, 17] width 63 height 13
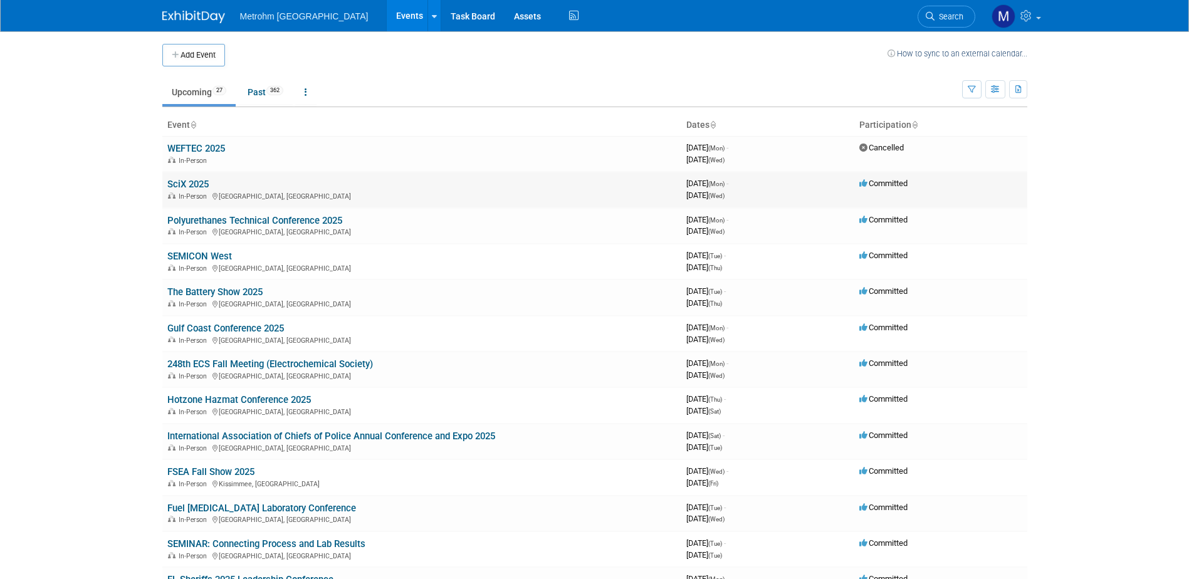
click at [191, 183] on link "SciX 2025" at bounding box center [187, 184] width 41 height 11
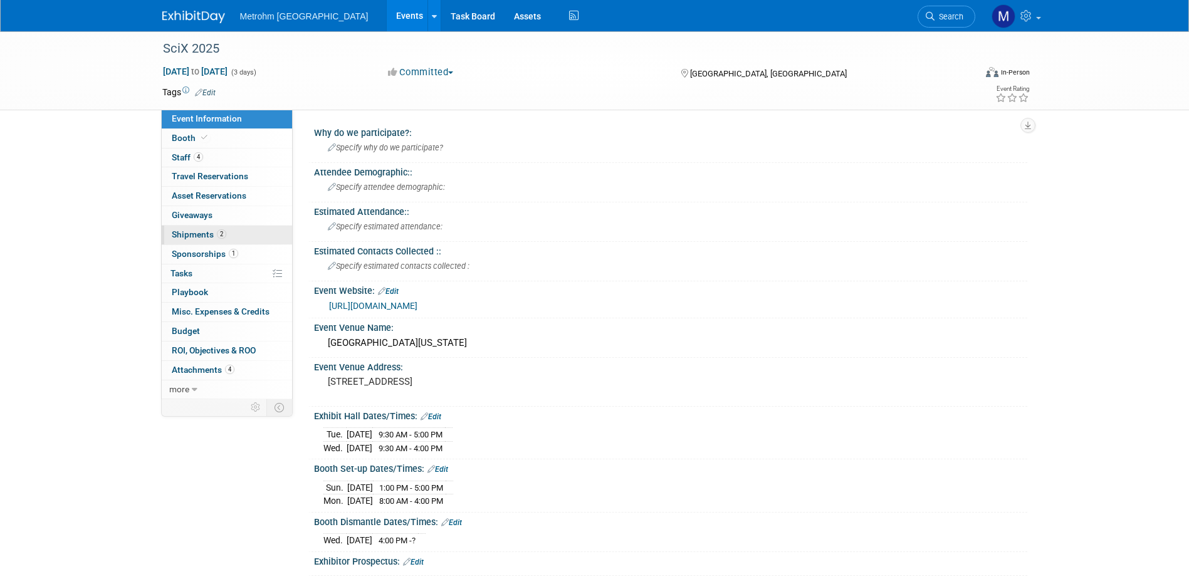
click at [216, 231] on span "Shipments 2" at bounding box center [199, 234] width 55 height 10
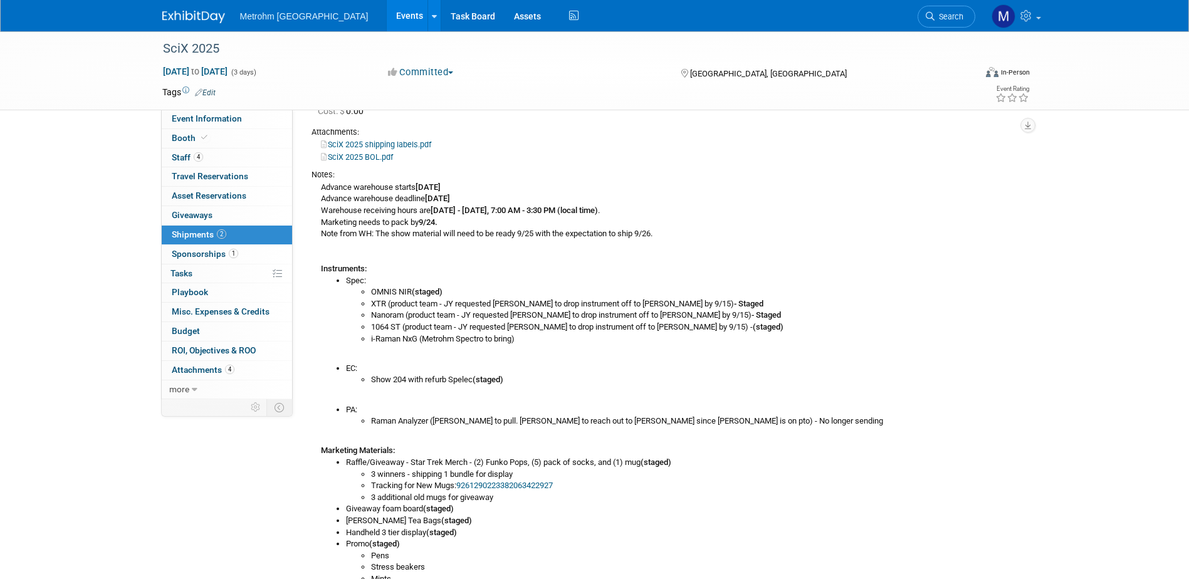
scroll to position [188, 0]
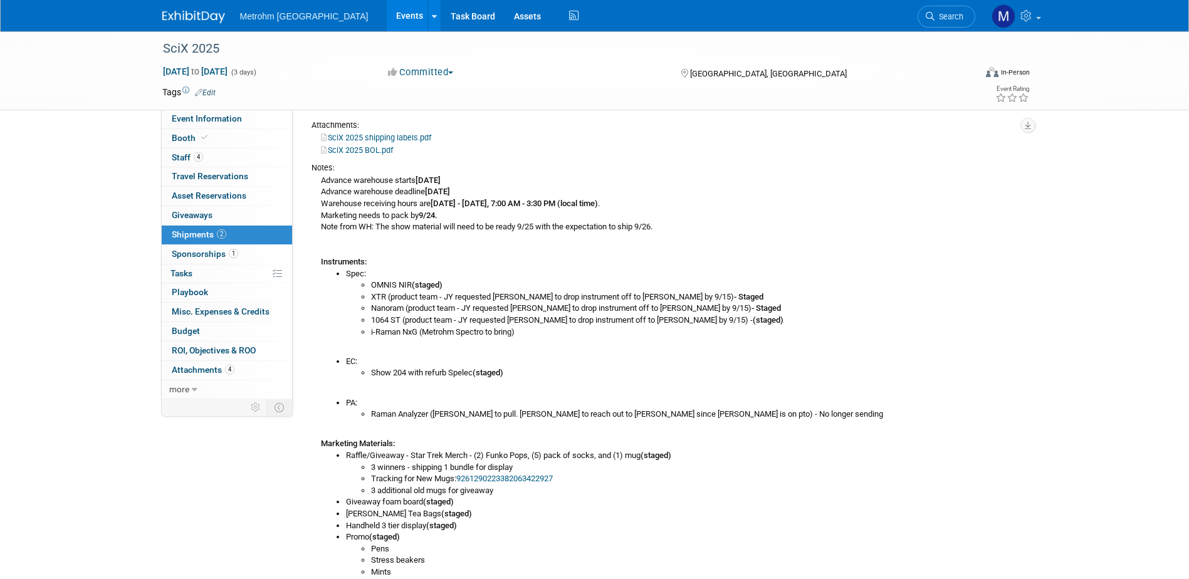
click at [223, 14] on img at bounding box center [193, 17] width 63 height 13
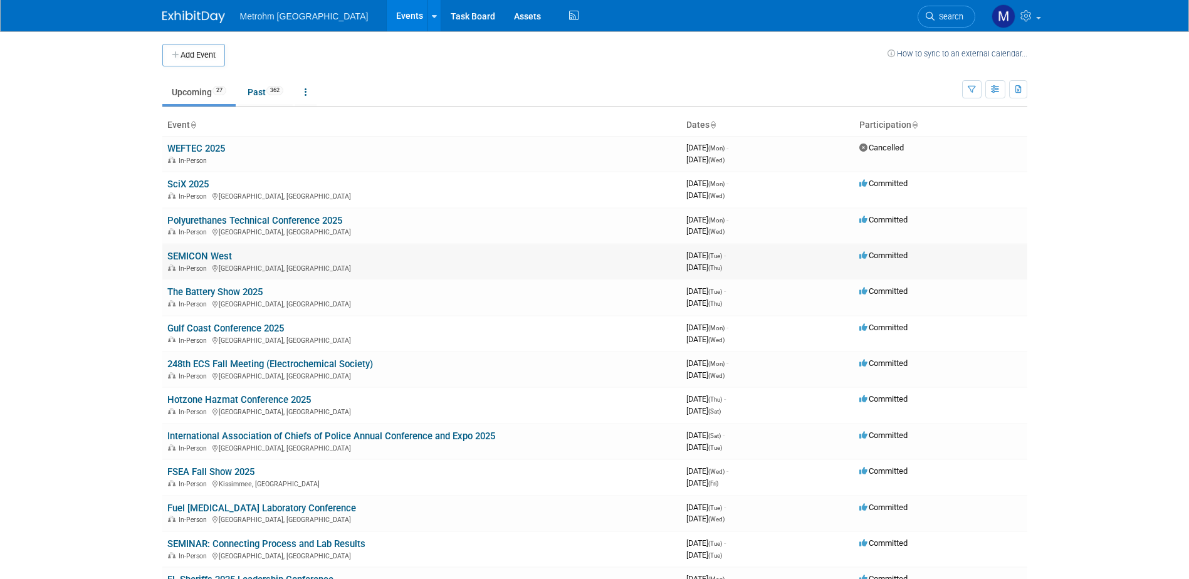
click at [189, 260] on link "SEMICON West" at bounding box center [199, 256] width 65 height 11
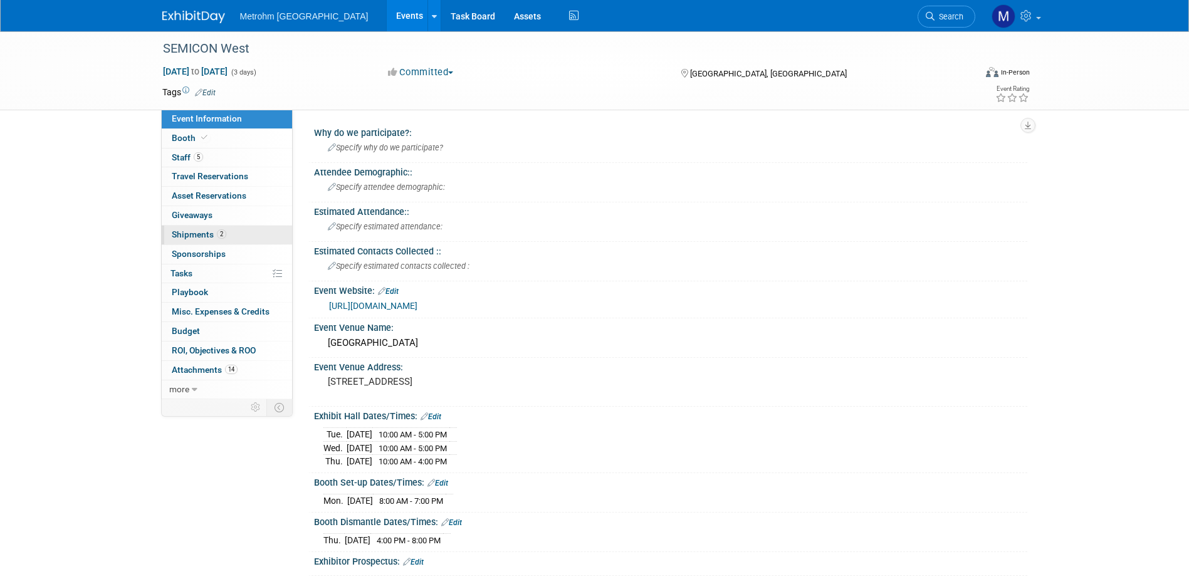
click at [213, 236] on span "Shipments 2" at bounding box center [199, 234] width 55 height 10
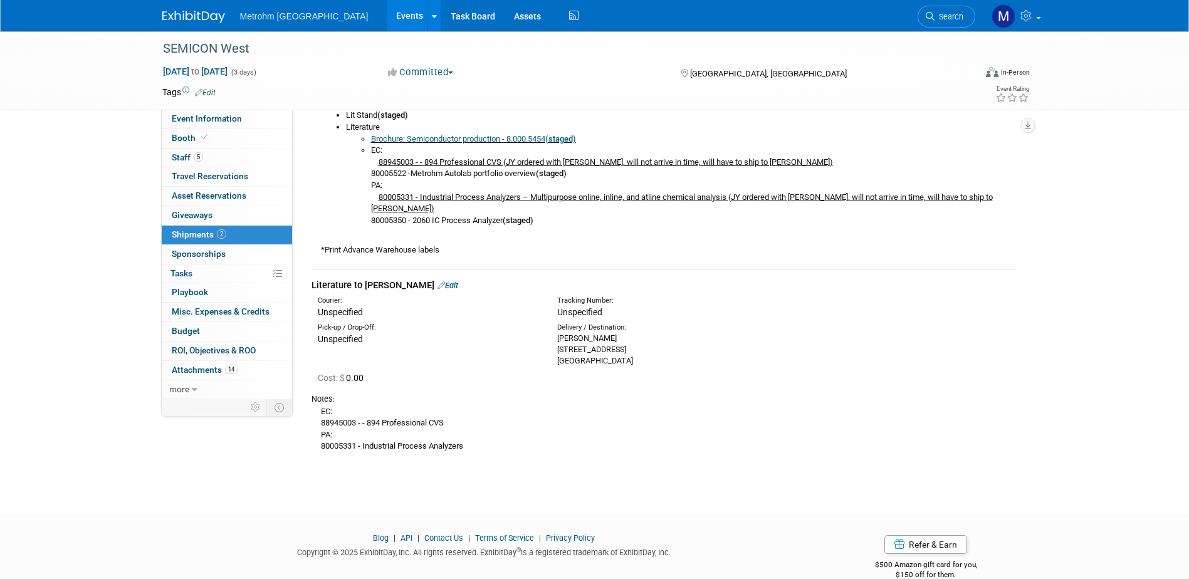
scroll to position [708, 0]
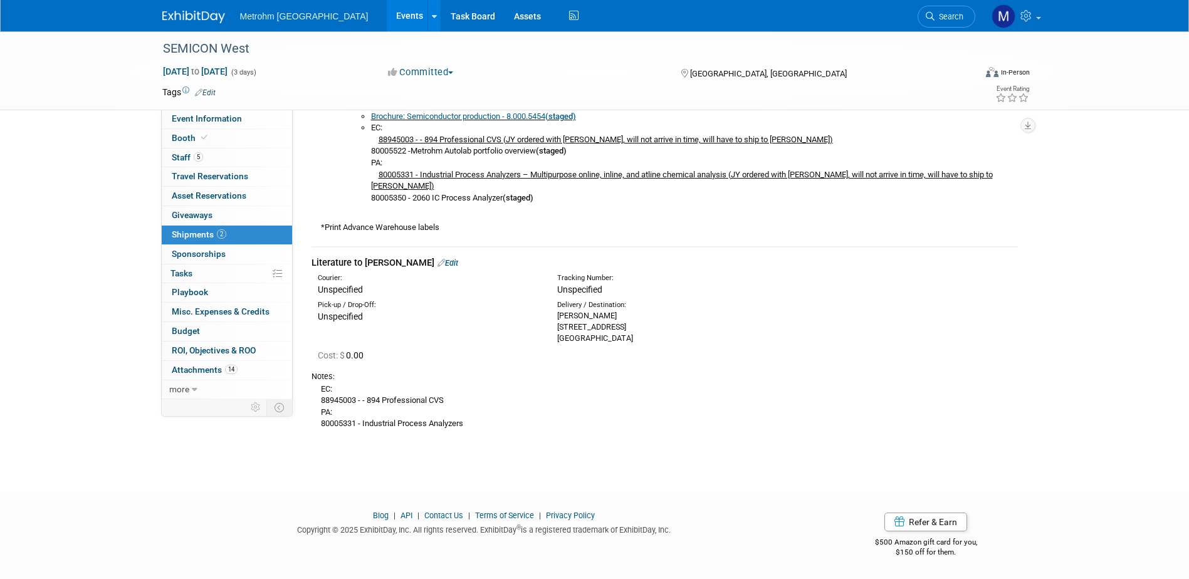
click at [442, 265] on link "Edit" at bounding box center [448, 262] width 21 height 9
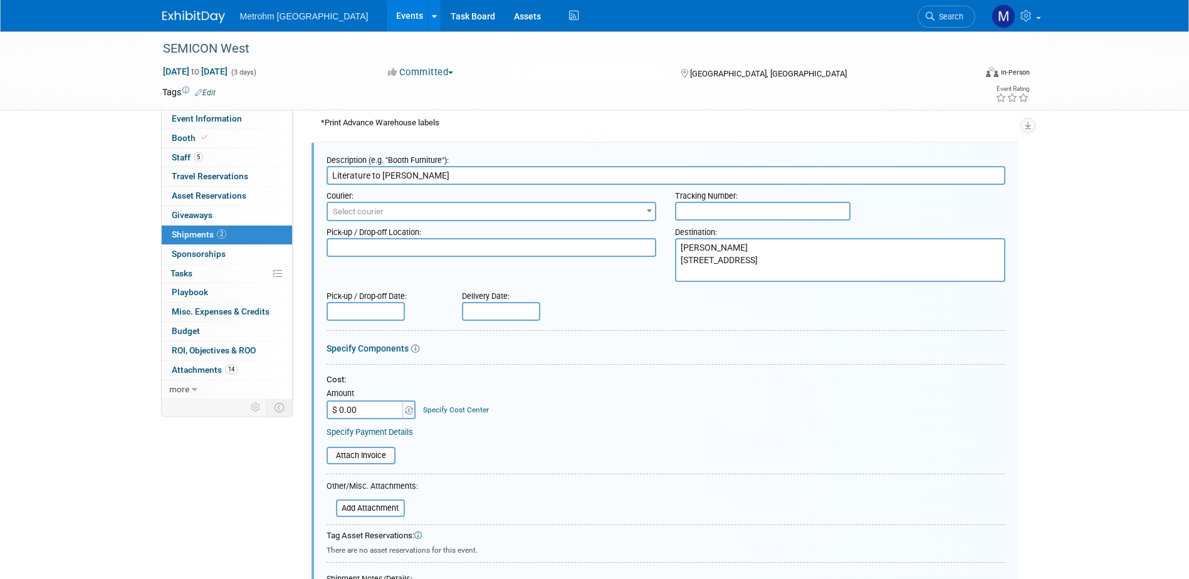
scroll to position [0, 0]
drag, startPoint x: 442, startPoint y: 175, endPoint x: 381, endPoint y: 183, distance: 61.4
click at [381, 183] on input "Literature to Chris Copeland" at bounding box center [666, 175] width 679 height 19
type input "Literature to Matt Brusius"
drag, startPoint x: 761, startPoint y: 269, endPoint x: 676, endPoint y: 243, distance: 89.2
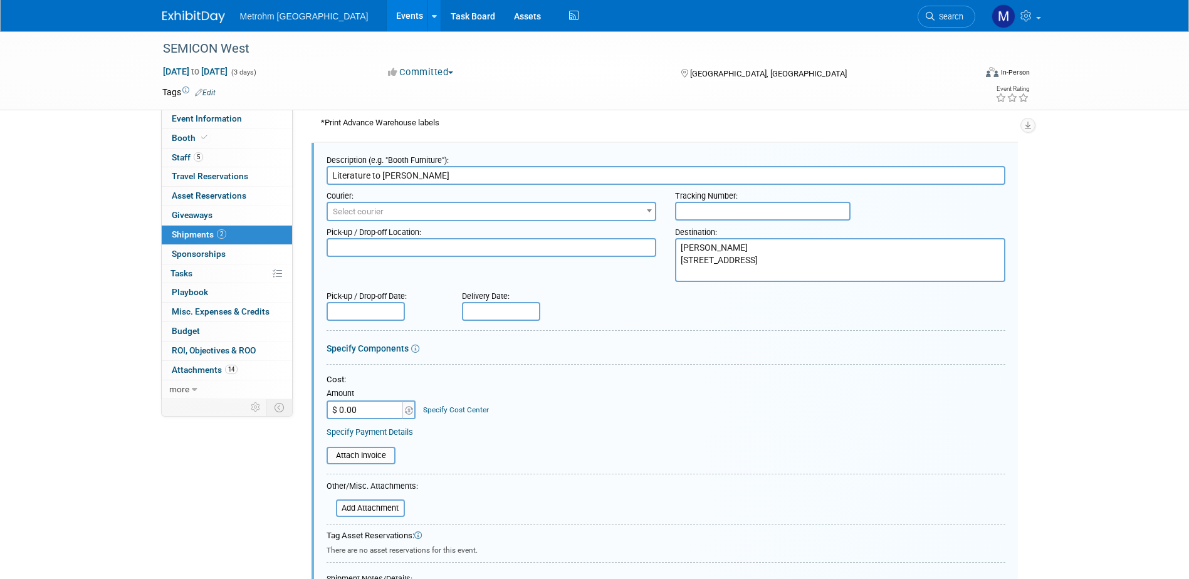
click at [676, 243] on textarea "Chris Copeland 796 Edgmar Ave Pacifica, CA 94044" at bounding box center [840, 260] width 330 height 44
paste textarea "Residence Inn – Phoenix Chandler/South 2727 West Queen Creek Road Chandler, AZ,…"
click at [678, 246] on textarea "Chris Copeland 796 Edgmar Ave Pacifica, CA 94044" at bounding box center [840, 260] width 330 height 44
click at [851, 248] on textarea "Chris Copeland 796 Edgmar Ave Pacifica, CA 94044" at bounding box center [840, 260] width 330 height 44
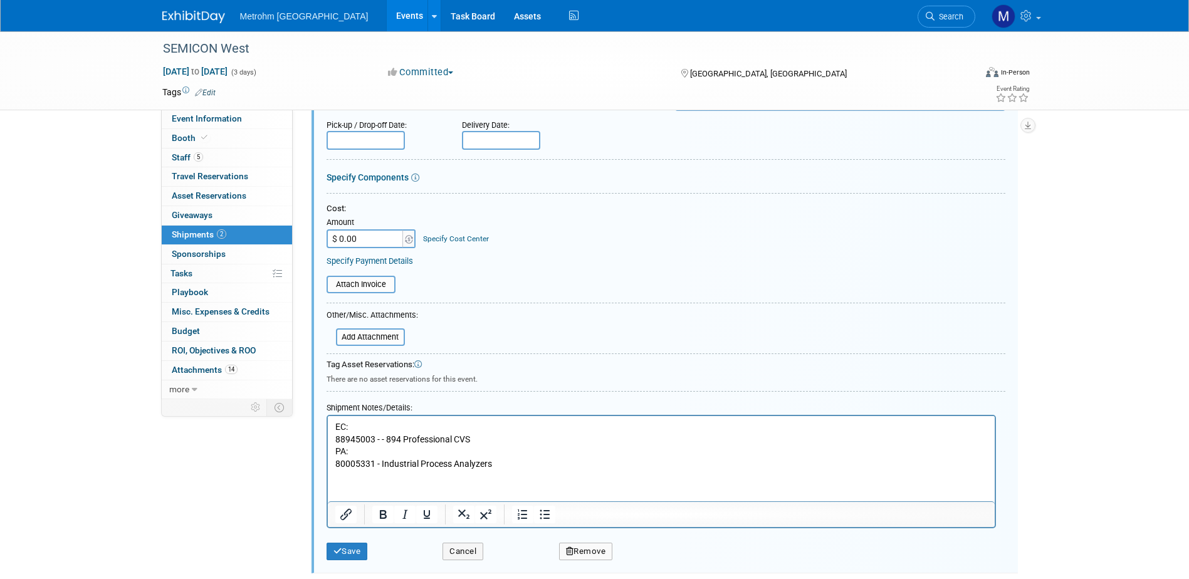
scroll to position [1001, 0]
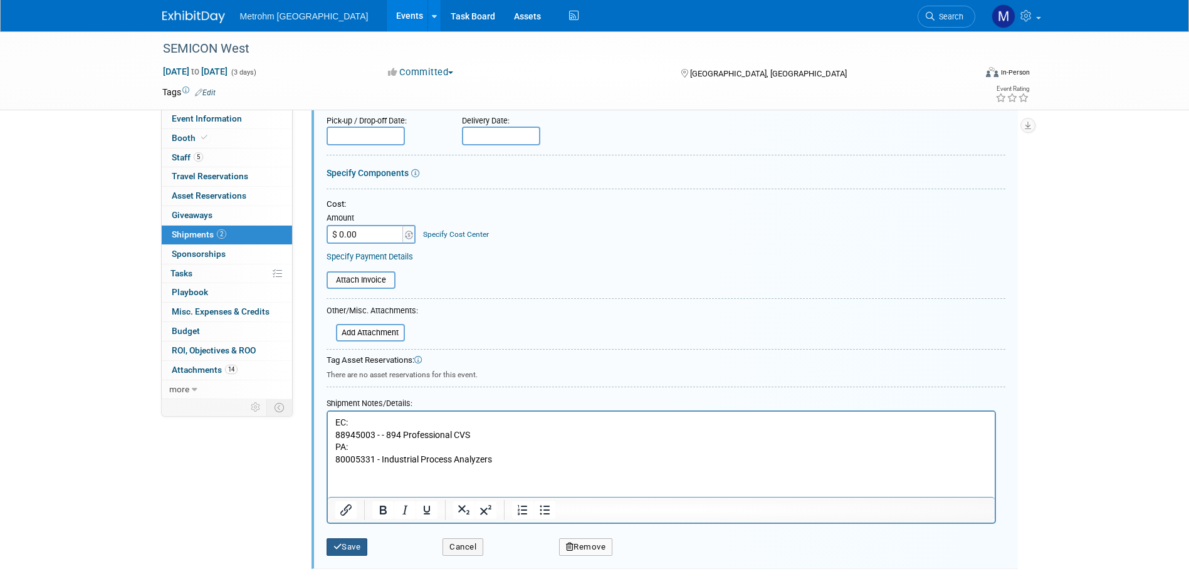
type textarea "Residence Inn – Phoenix Chandler/South GUEST: Matt Brusius (Check-in 10/6) 2727…"
click at [356, 543] on button "Save" at bounding box center [347, 547] width 41 height 18
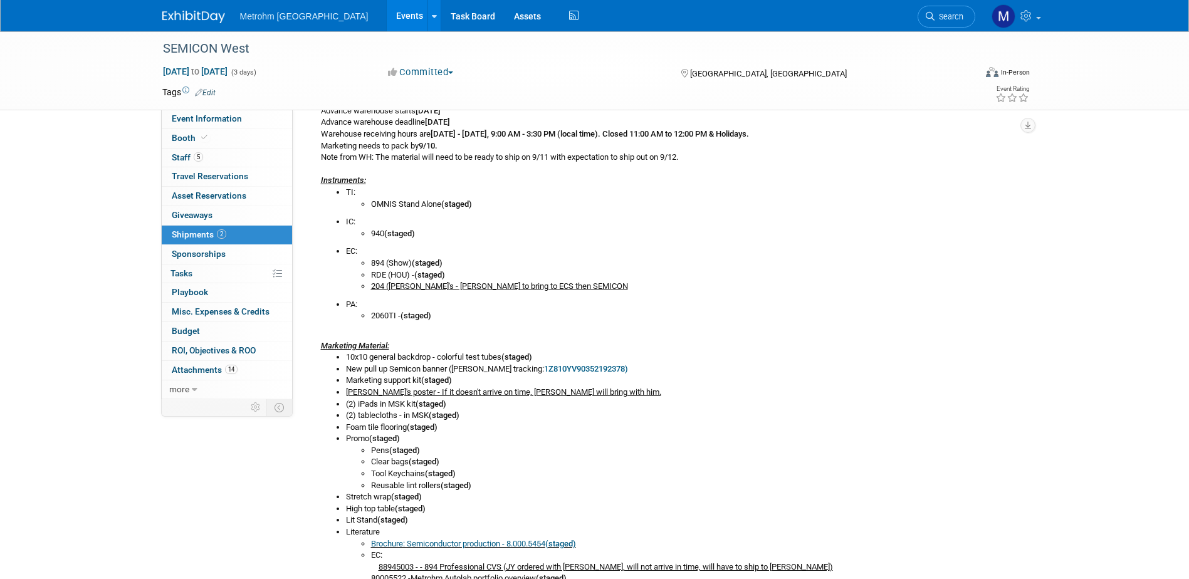
scroll to position [155, 0]
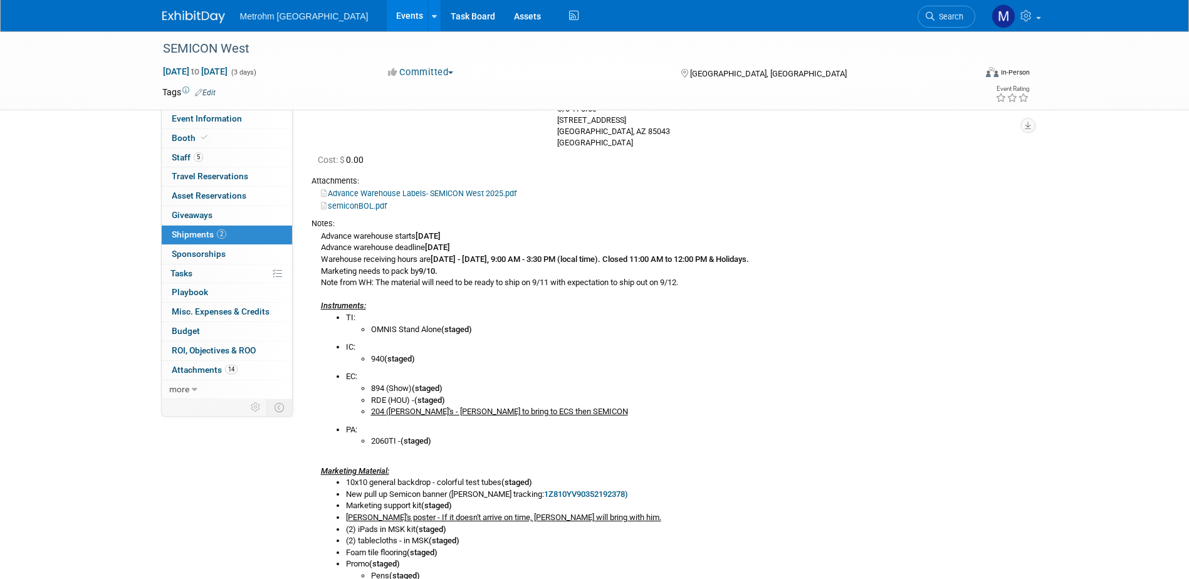
click at [206, 23] on img at bounding box center [193, 17] width 63 height 13
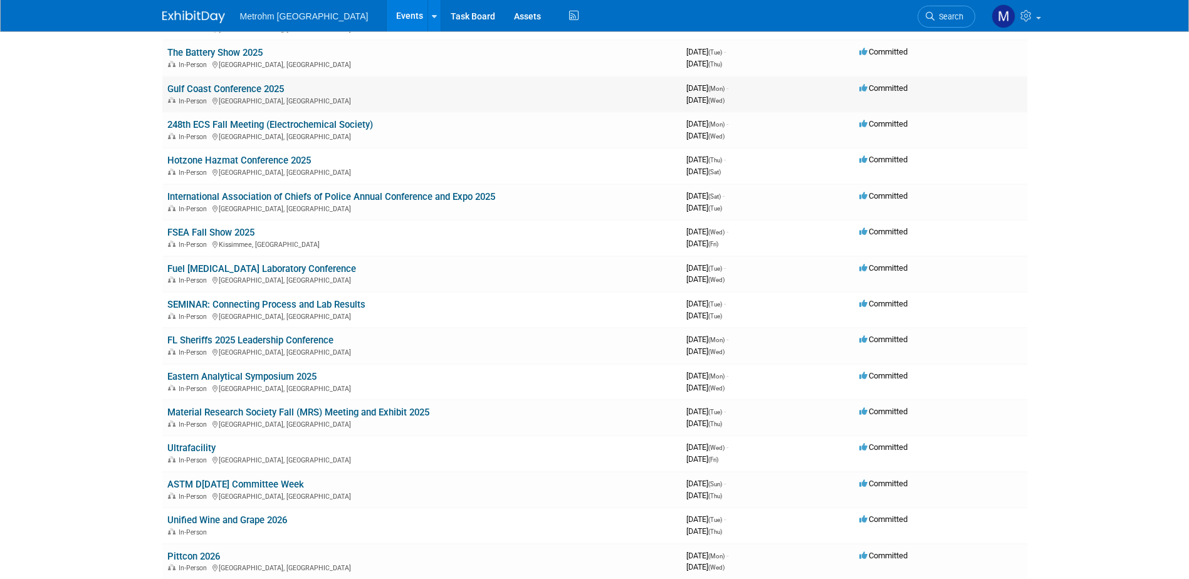
scroll to position [251, 0]
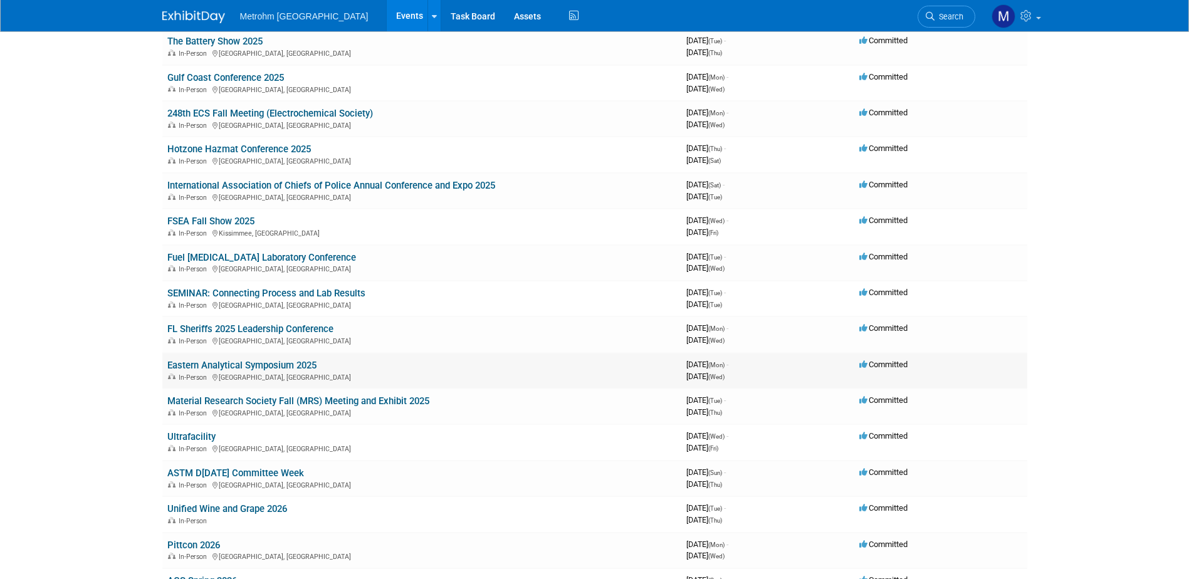
click at [201, 366] on link "Eastern Analytical Symposium 2025" at bounding box center [241, 365] width 149 height 11
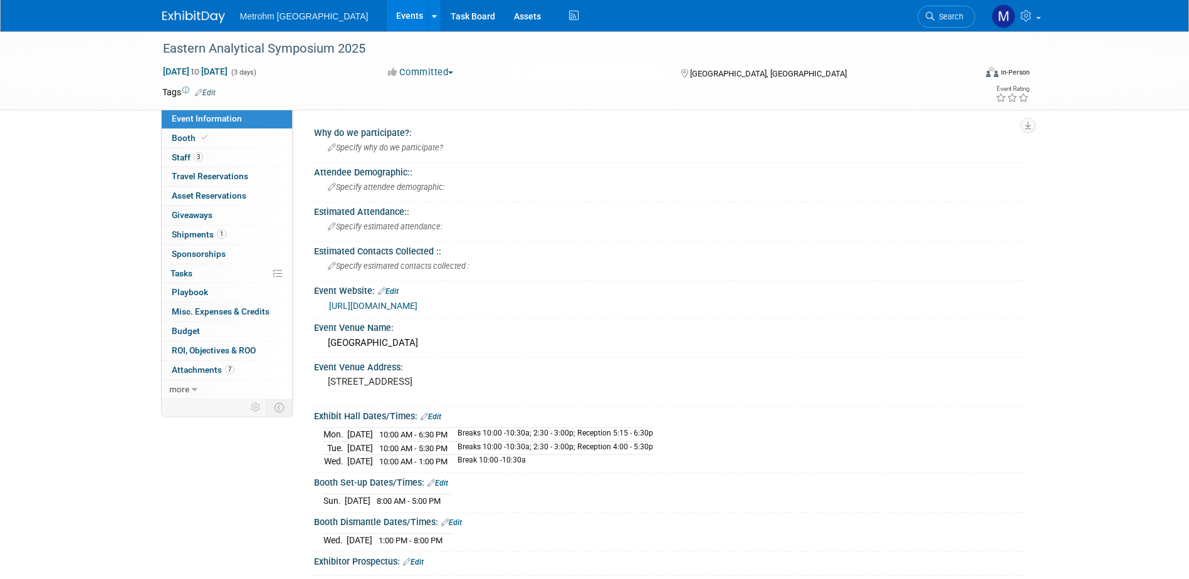
click at [375, 307] on link "[URL][DOMAIN_NAME]" at bounding box center [373, 306] width 88 height 10
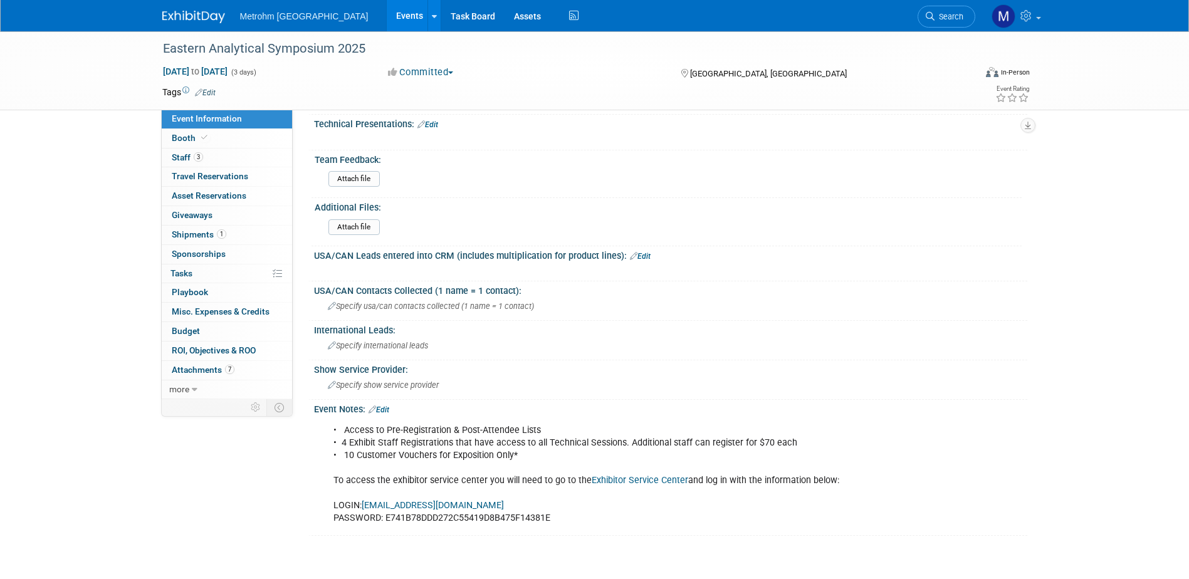
scroll to position [651, 0]
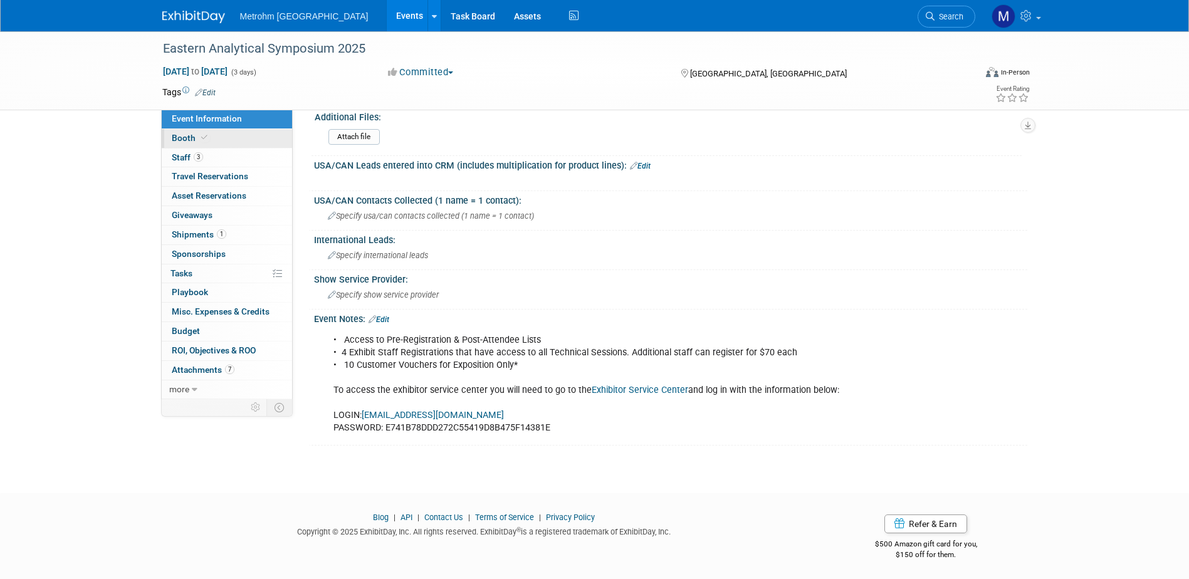
click at [265, 147] on link "Booth" at bounding box center [227, 138] width 130 height 19
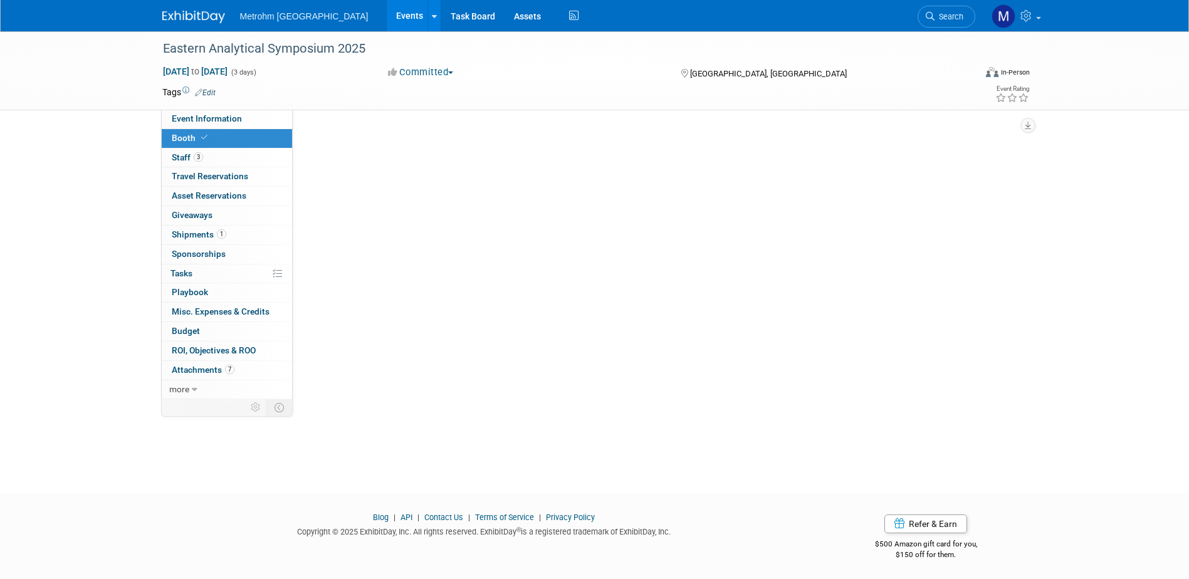
scroll to position [0, 0]
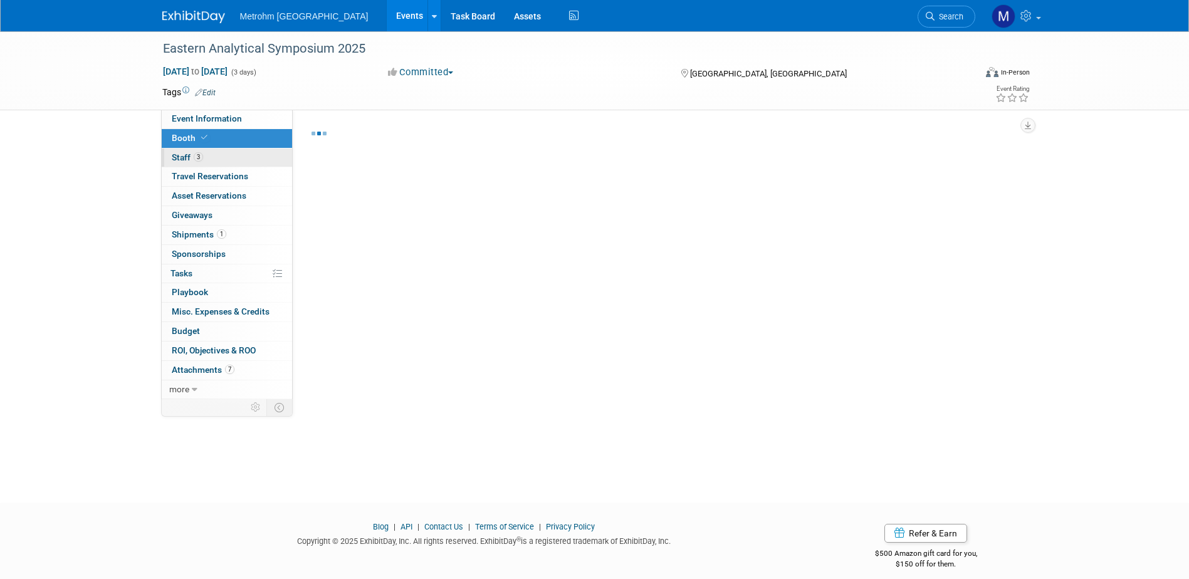
click at [263, 155] on link "3 Staff 3" at bounding box center [227, 158] width 130 height 19
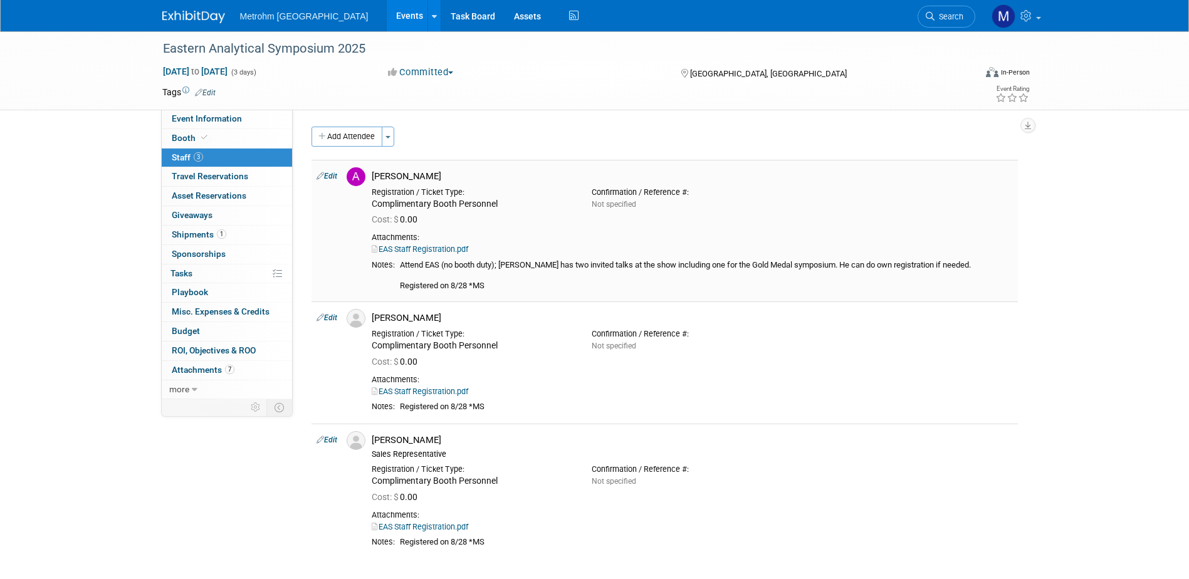
click at [466, 249] on link "EAS Staff Registration.pdf" at bounding box center [420, 248] width 97 height 9
